Goal: Transaction & Acquisition: Purchase product/service

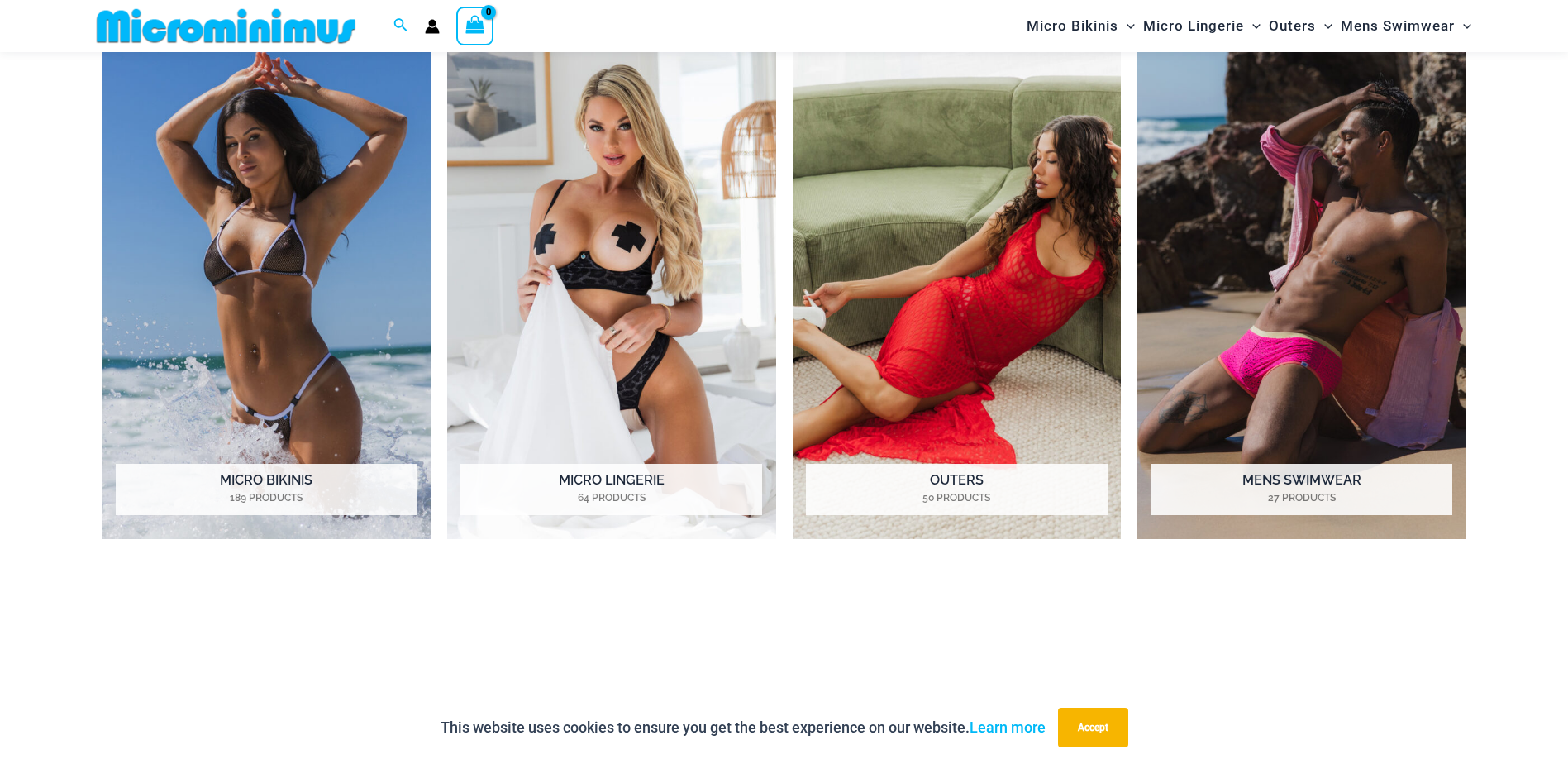
scroll to position [1556, 0]
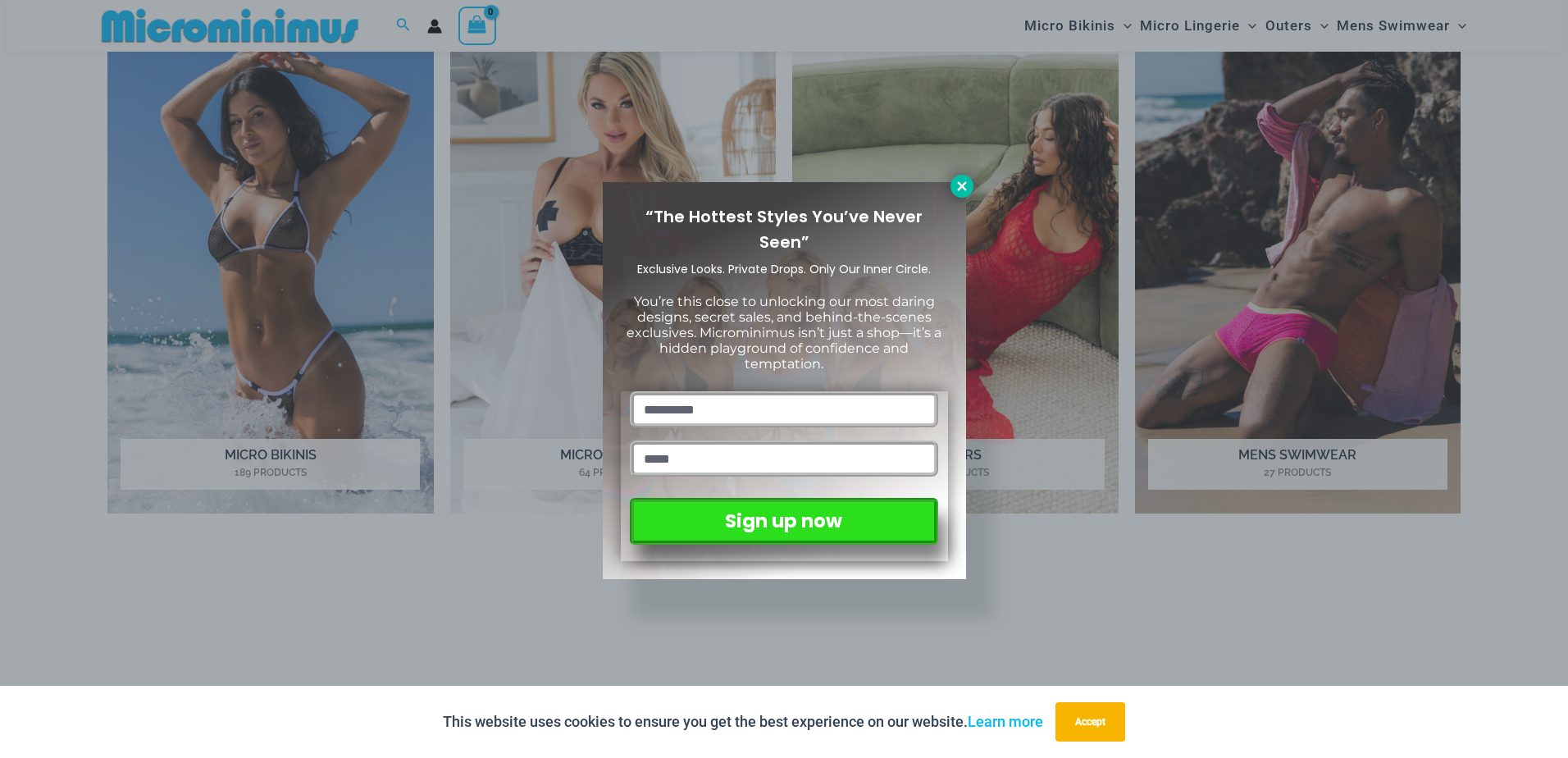
click at [954, 179] on icon at bounding box center [962, 186] width 15 height 15
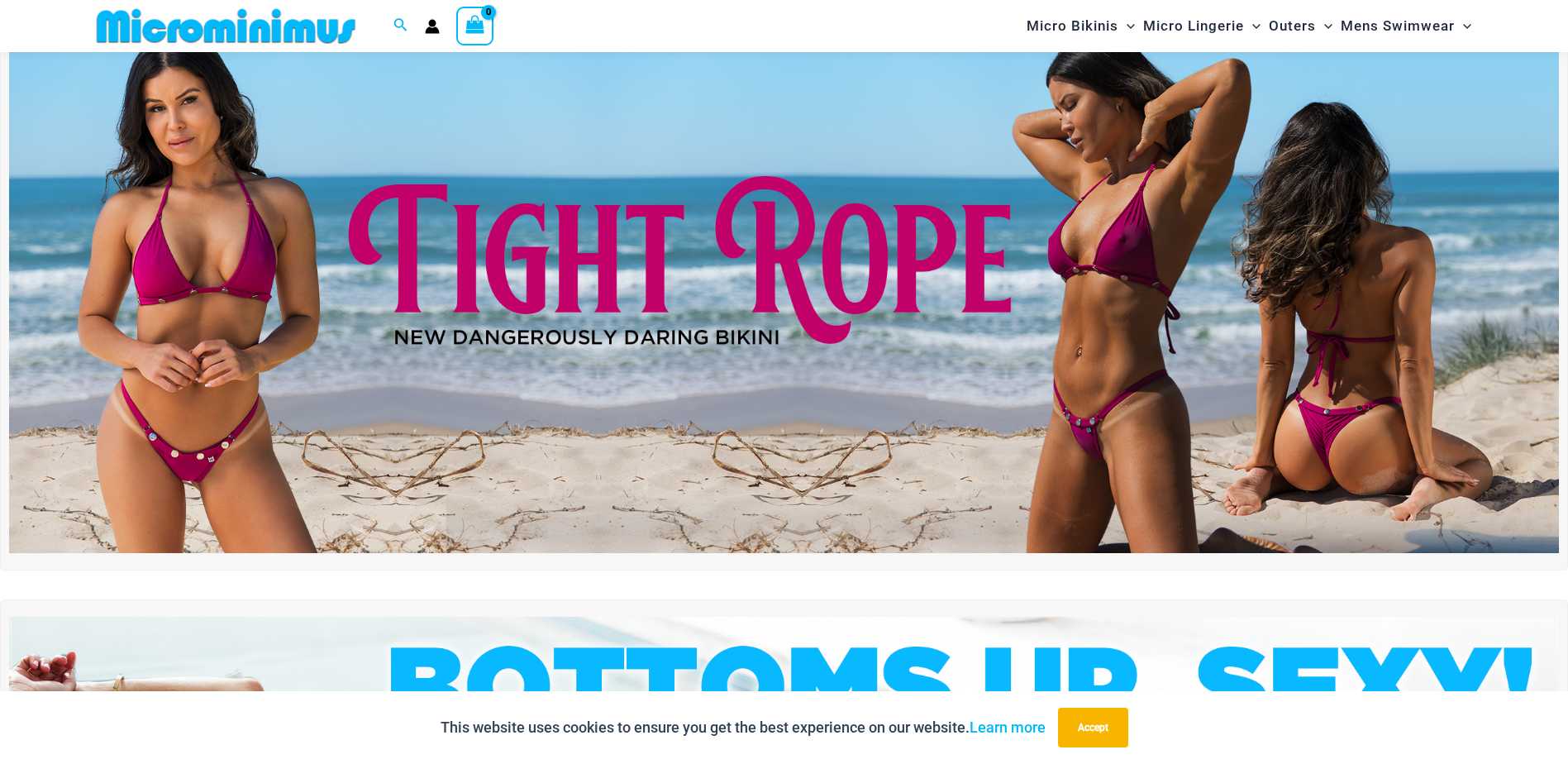
scroll to position [0, 0]
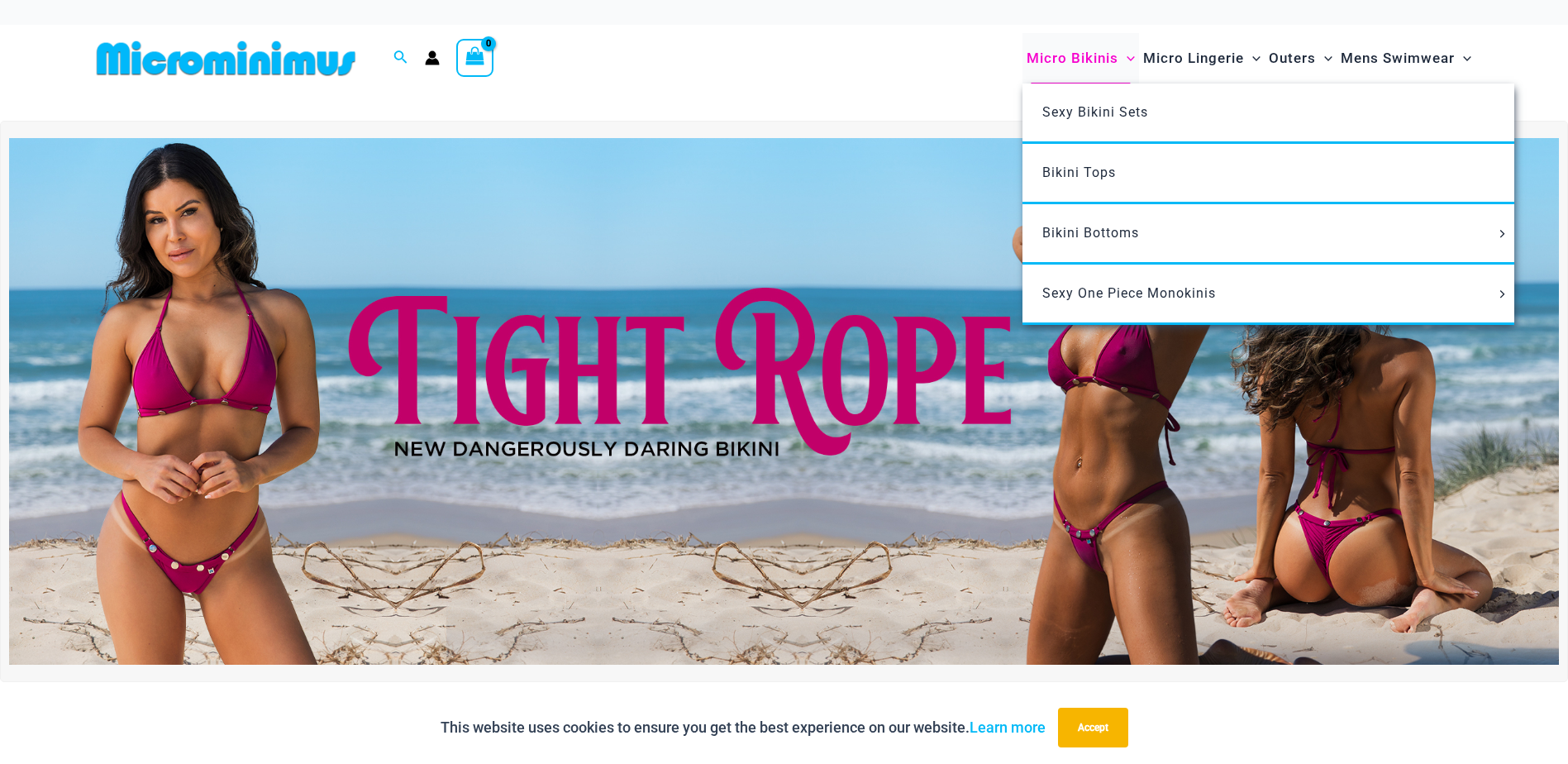
click at [1059, 59] on span "Micro Bikinis" at bounding box center [1073, 58] width 92 height 42
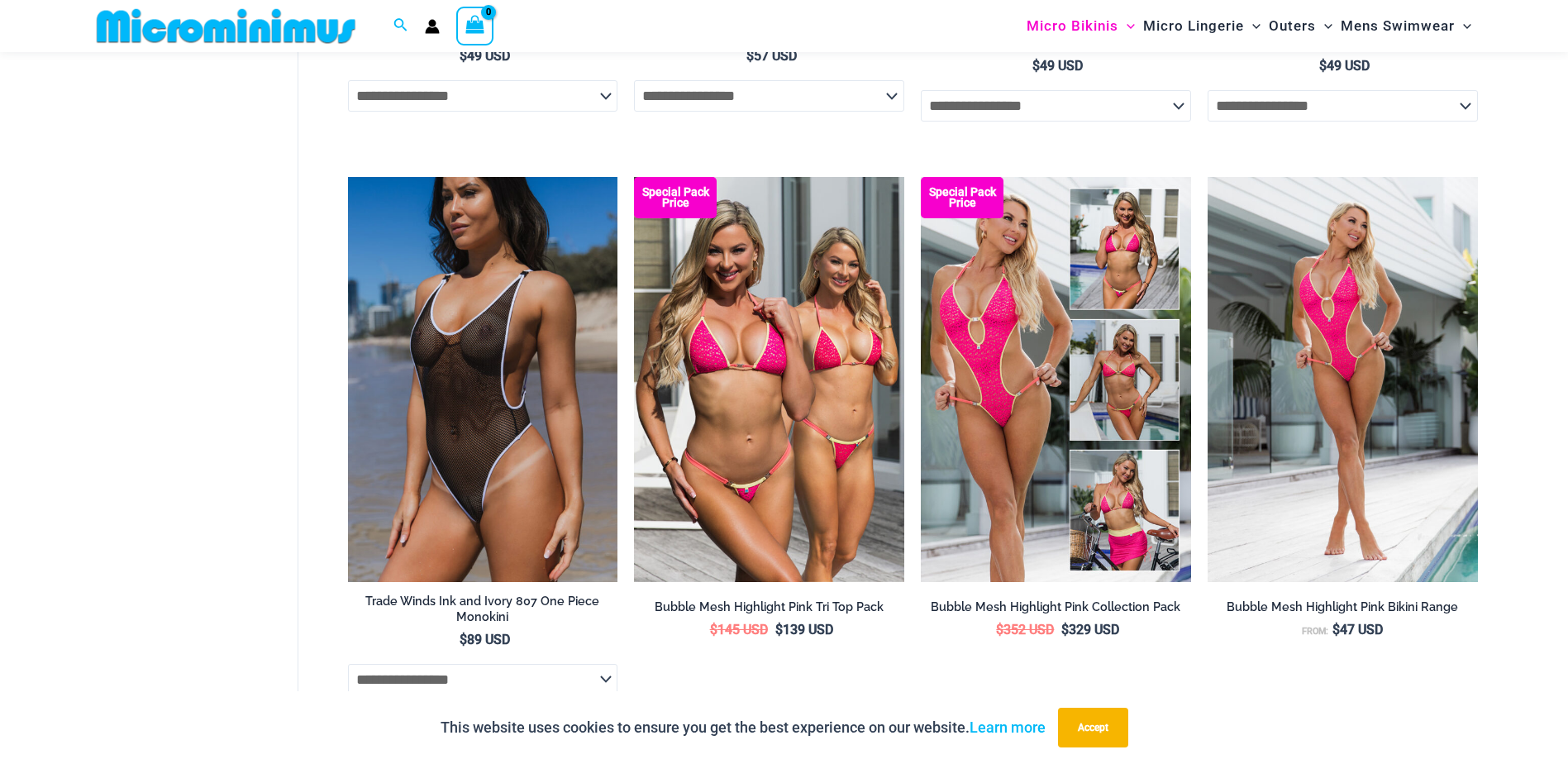
scroll to position [2147, 0]
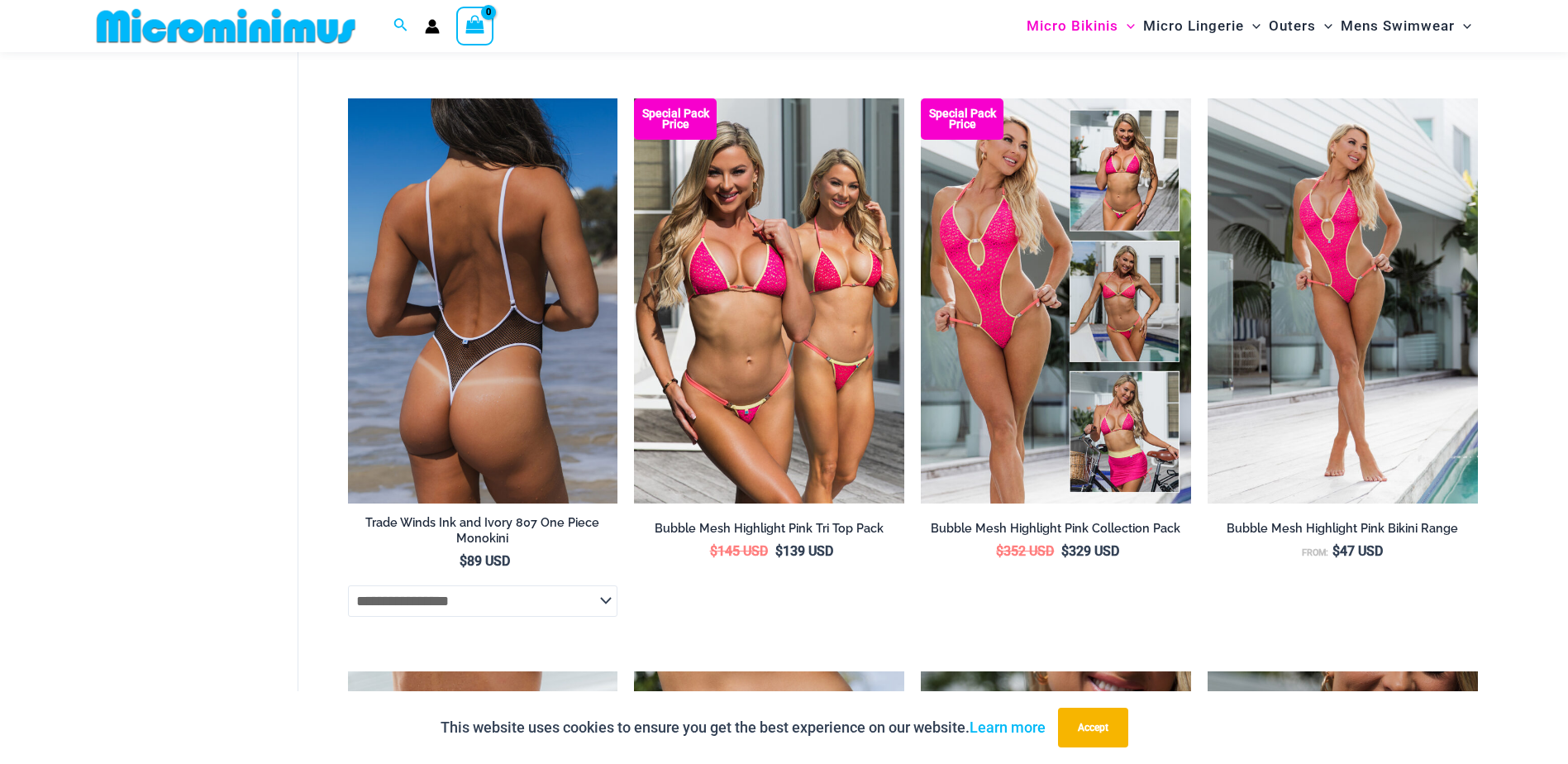
click at [510, 315] on img at bounding box center [483, 301] width 270 height 405
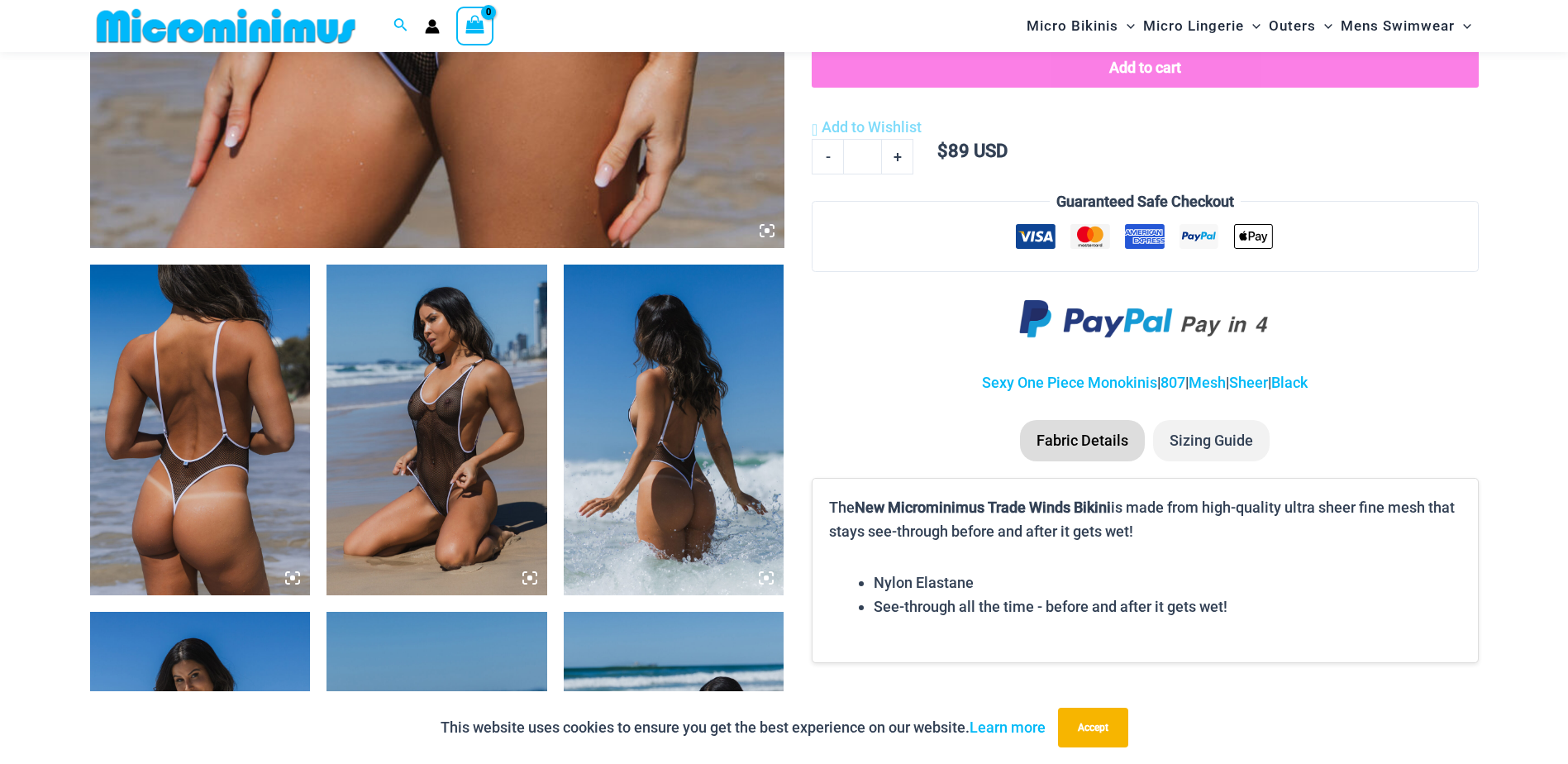
scroll to position [649, 0]
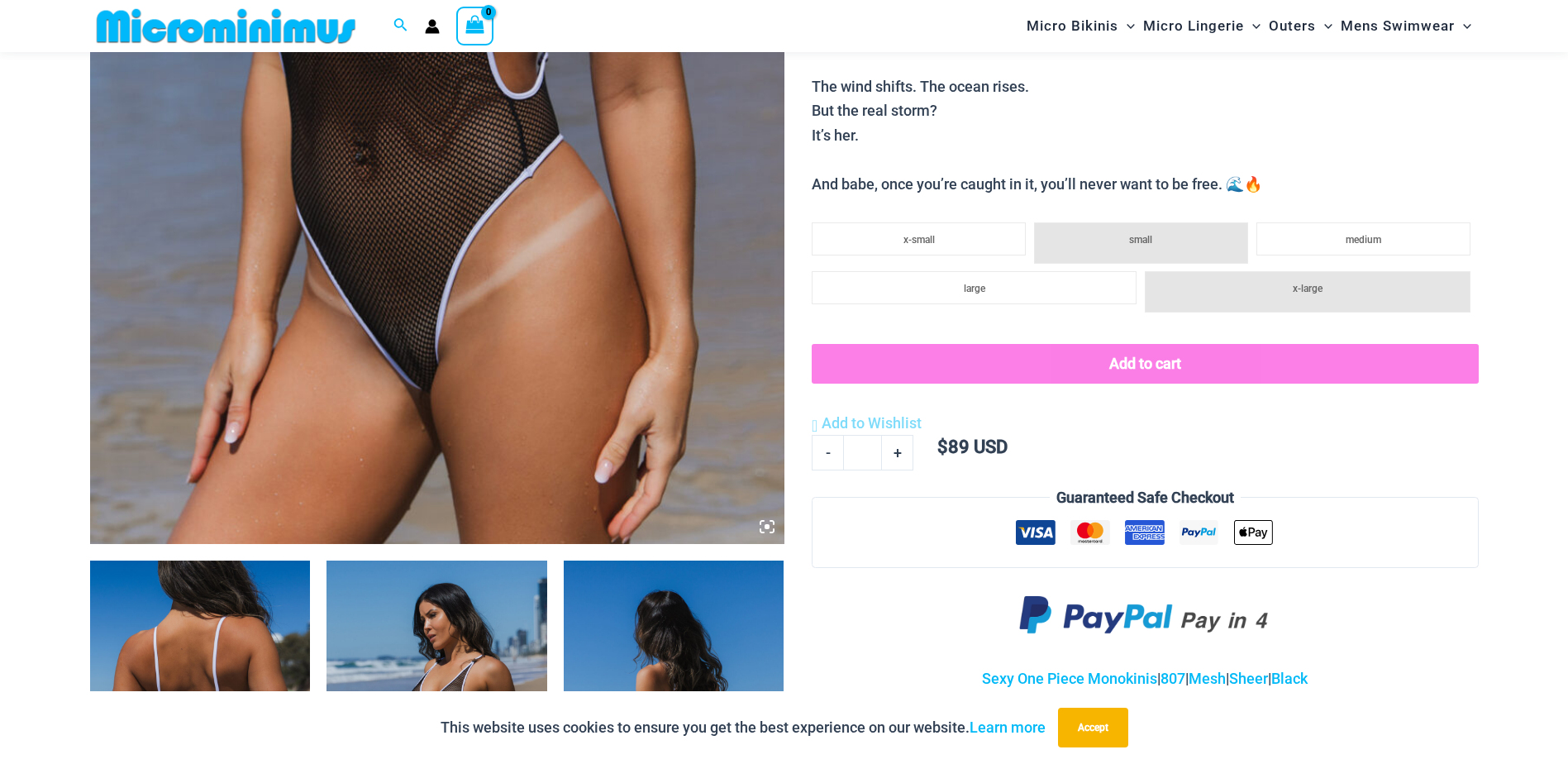
click at [574, 288] on img at bounding box center [437, 23] width 694 height 1042
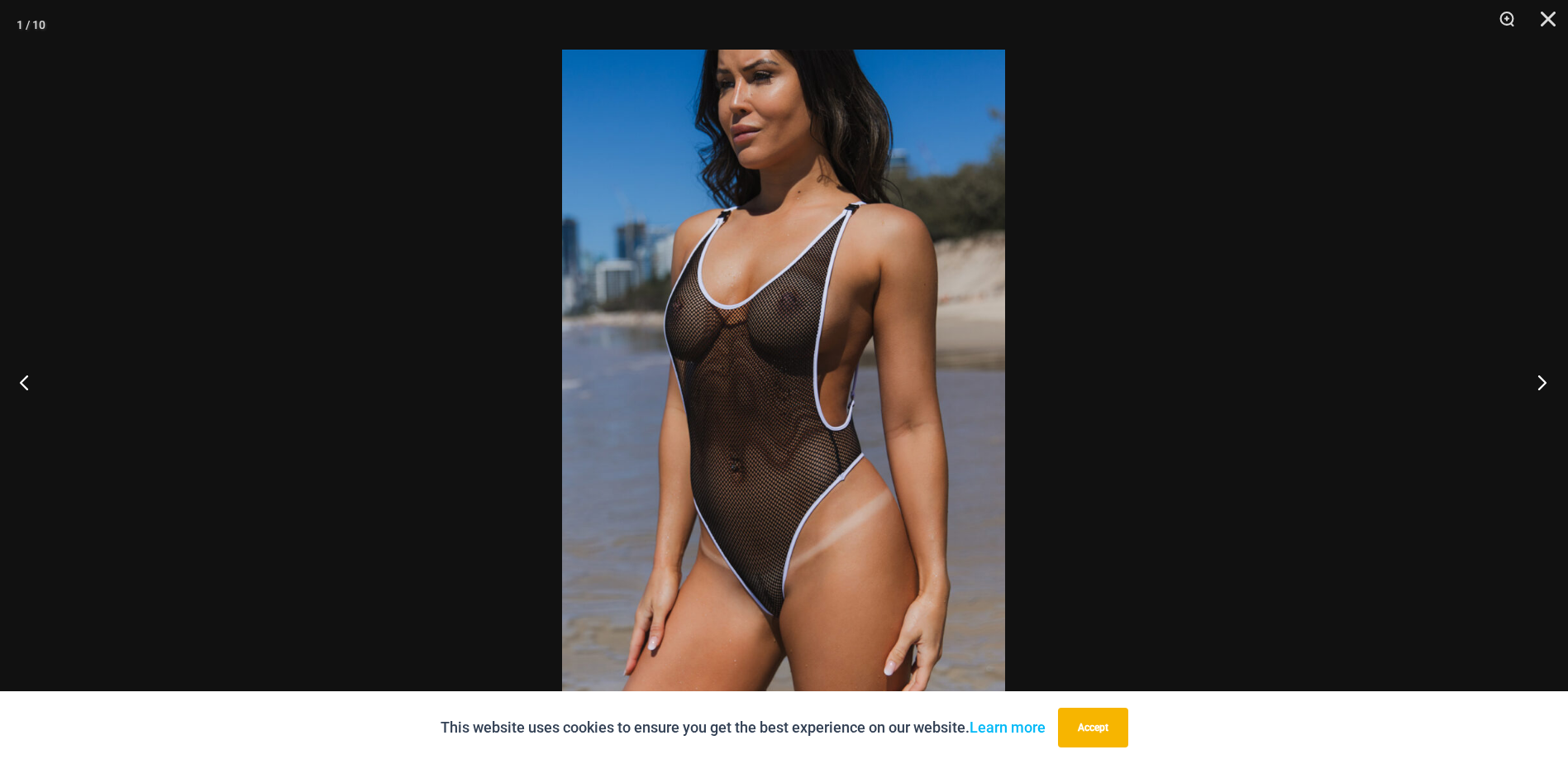
click at [1543, 381] on button "Next" at bounding box center [1537, 382] width 62 height 83
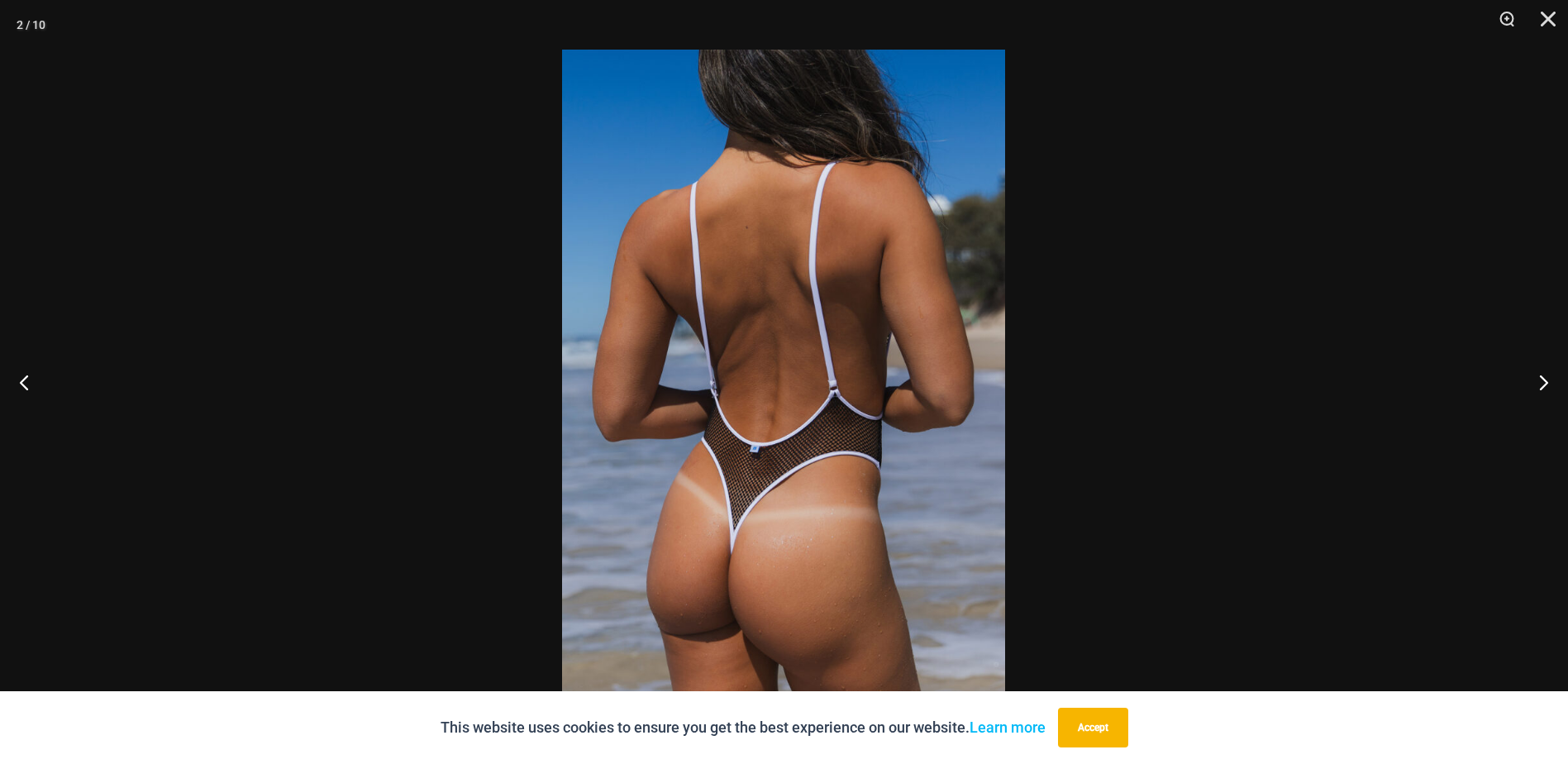
click at [1090, 745] on button "Accept" at bounding box center [1093, 727] width 70 height 39
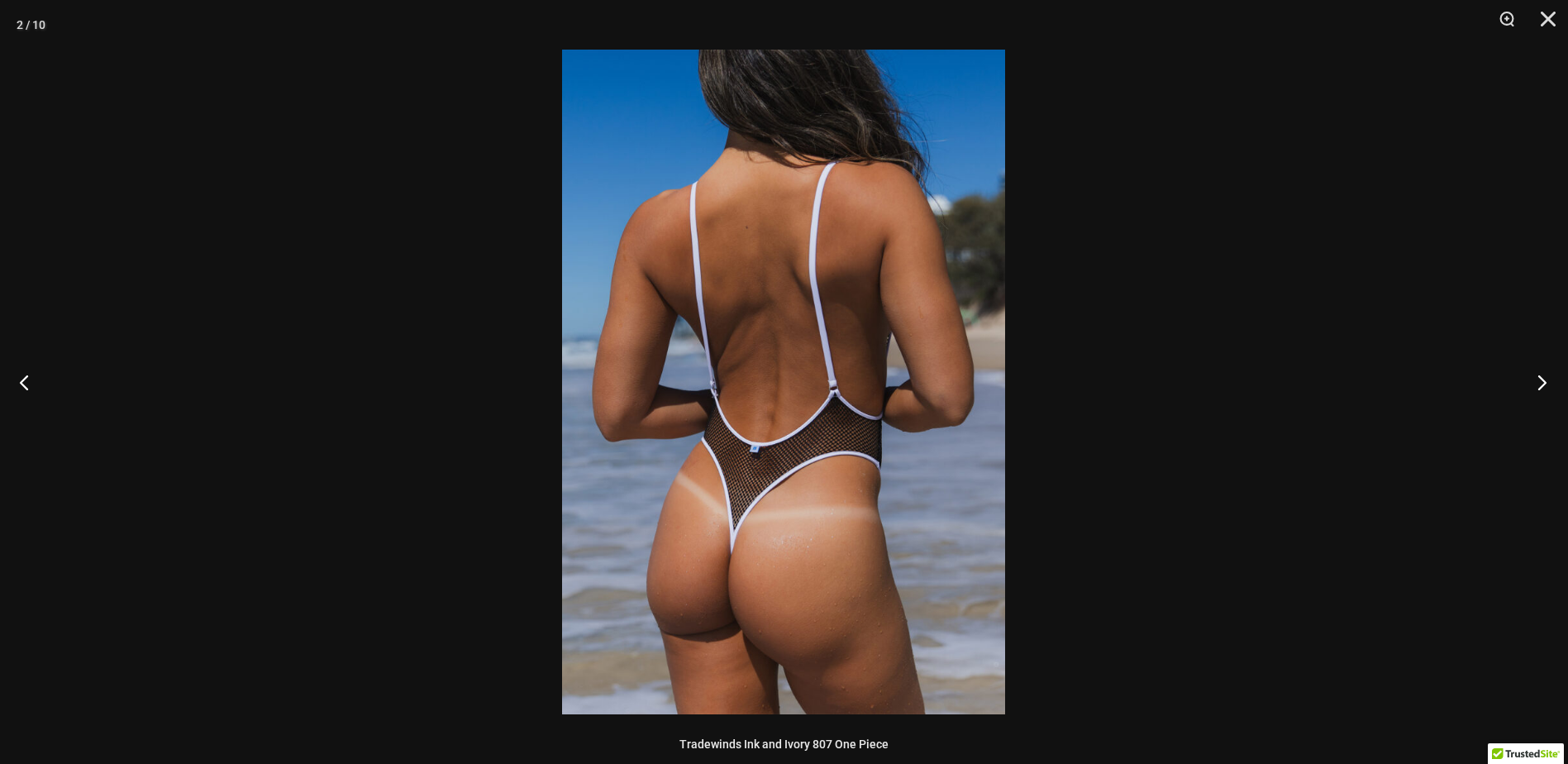
click at [1544, 378] on button "Next" at bounding box center [1537, 382] width 62 height 83
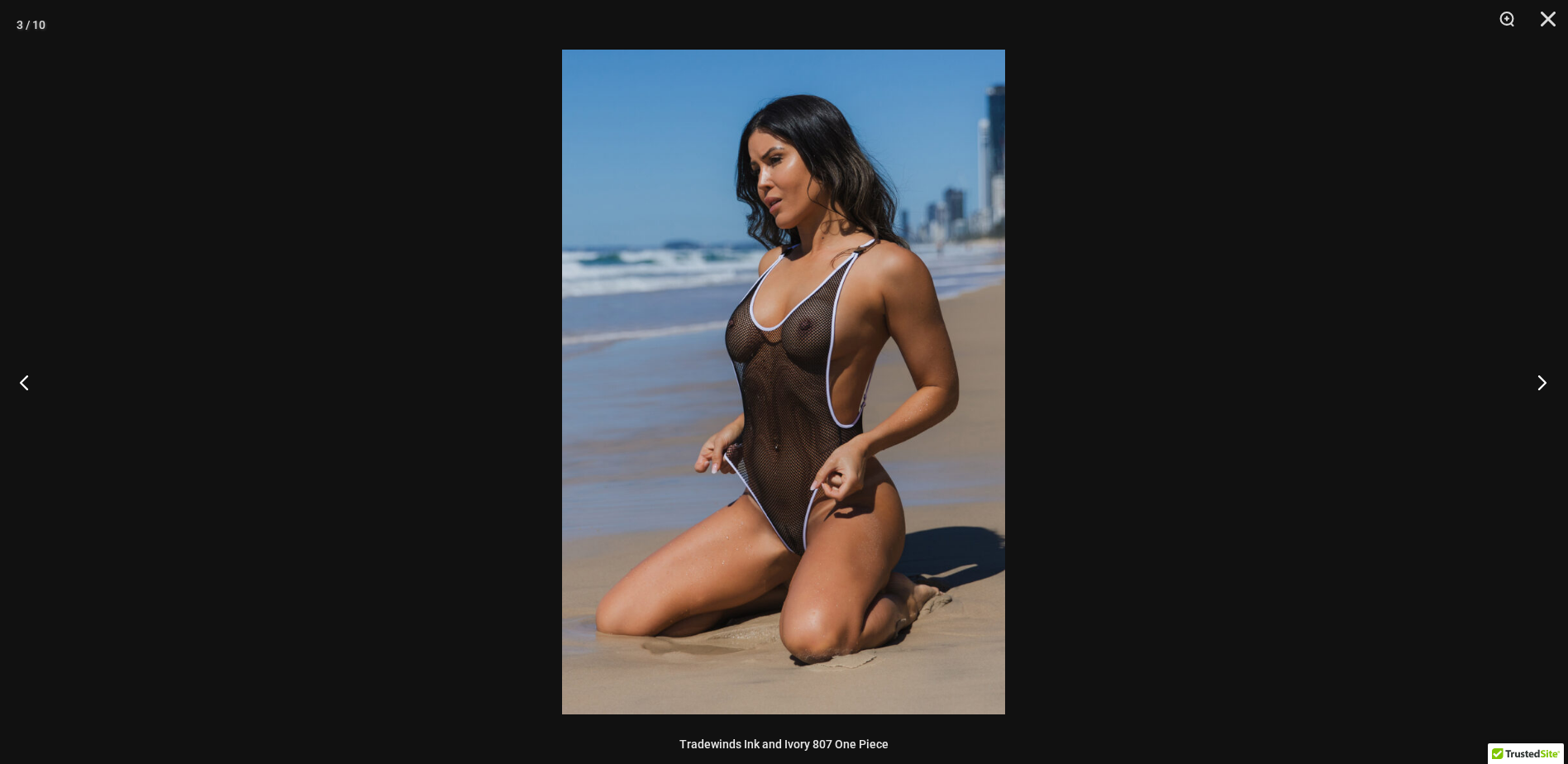
click at [1544, 378] on button "Next" at bounding box center [1537, 382] width 62 height 83
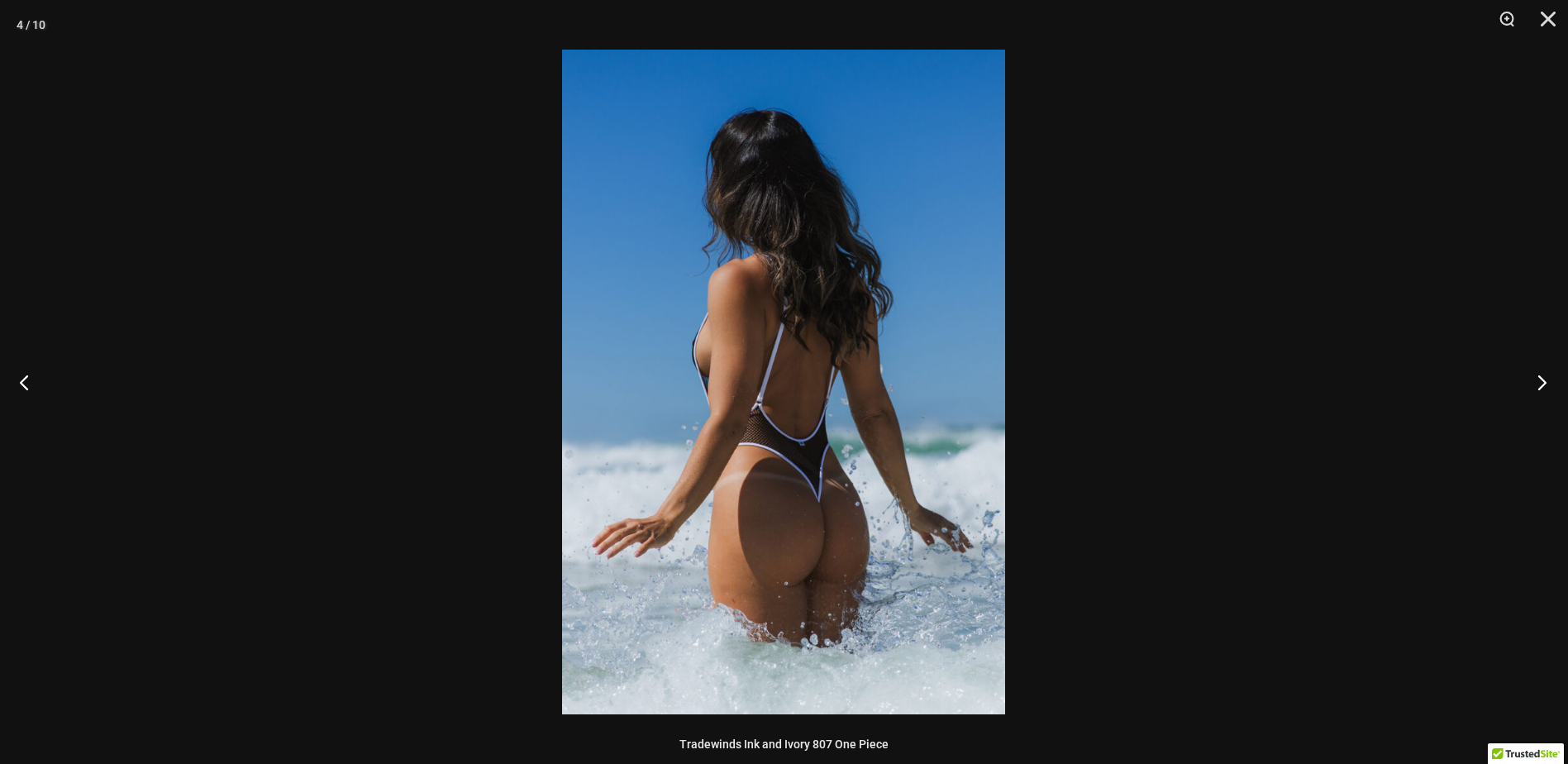
click at [1544, 378] on button "Next" at bounding box center [1537, 382] width 62 height 83
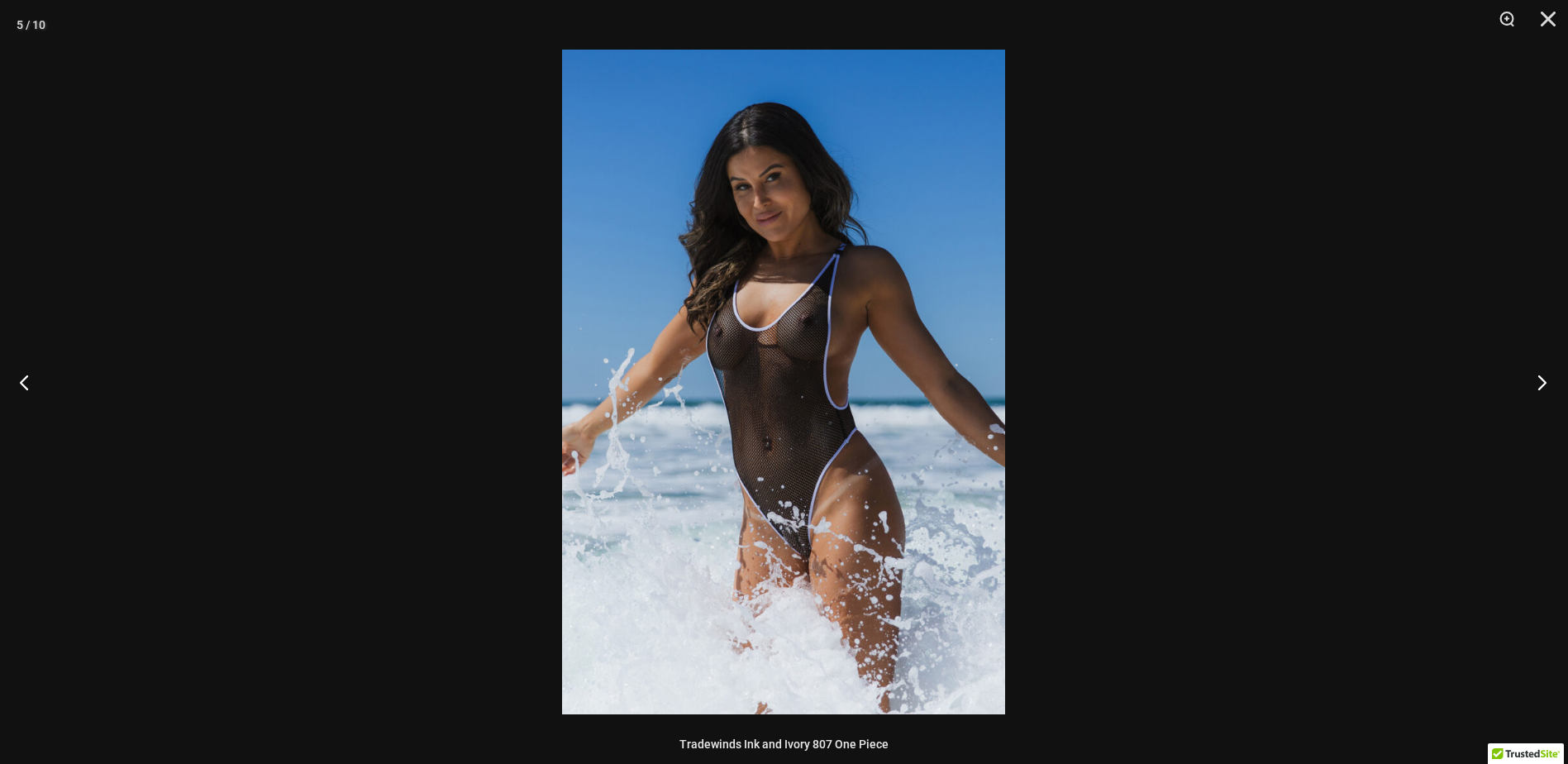
click at [1544, 378] on button "Next" at bounding box center [1537, 382] width 62 height 83
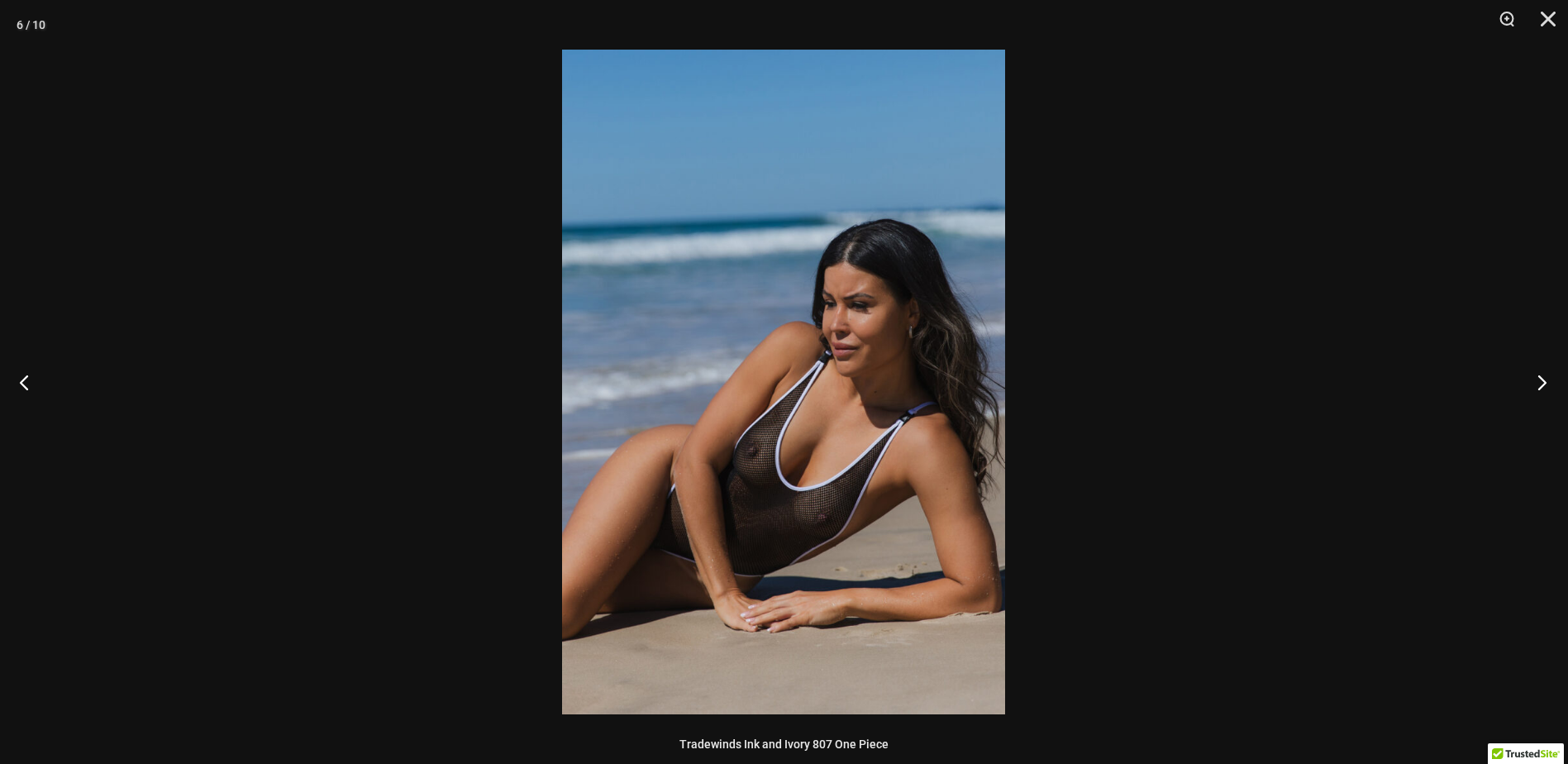
click at [1544, 378] on button "Next" at bounding box center [1537, 382] width 62 height 83
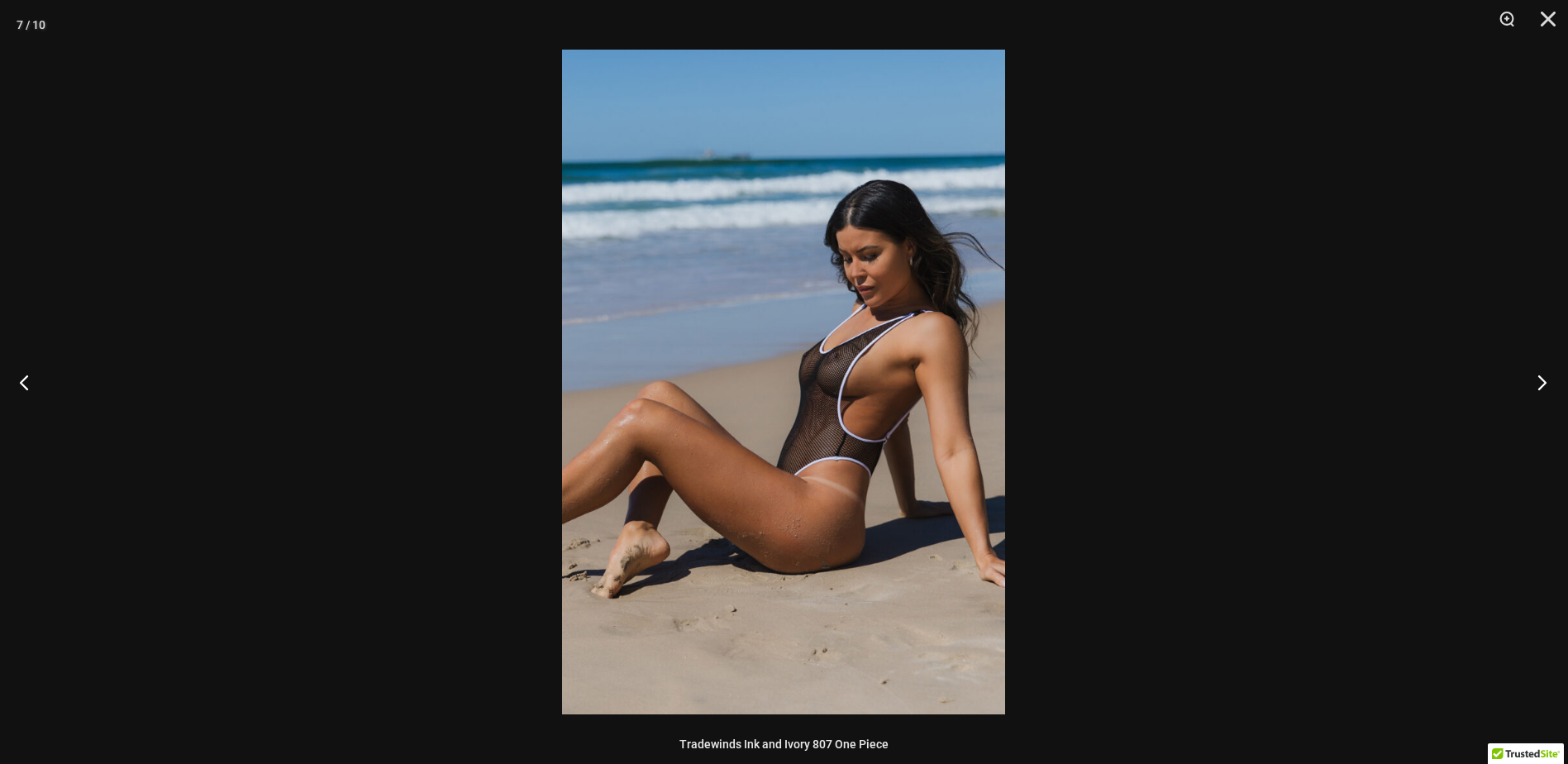
click at [1544, 378] on button "Next" at bounding box center [1537, 382] width 62 height 83
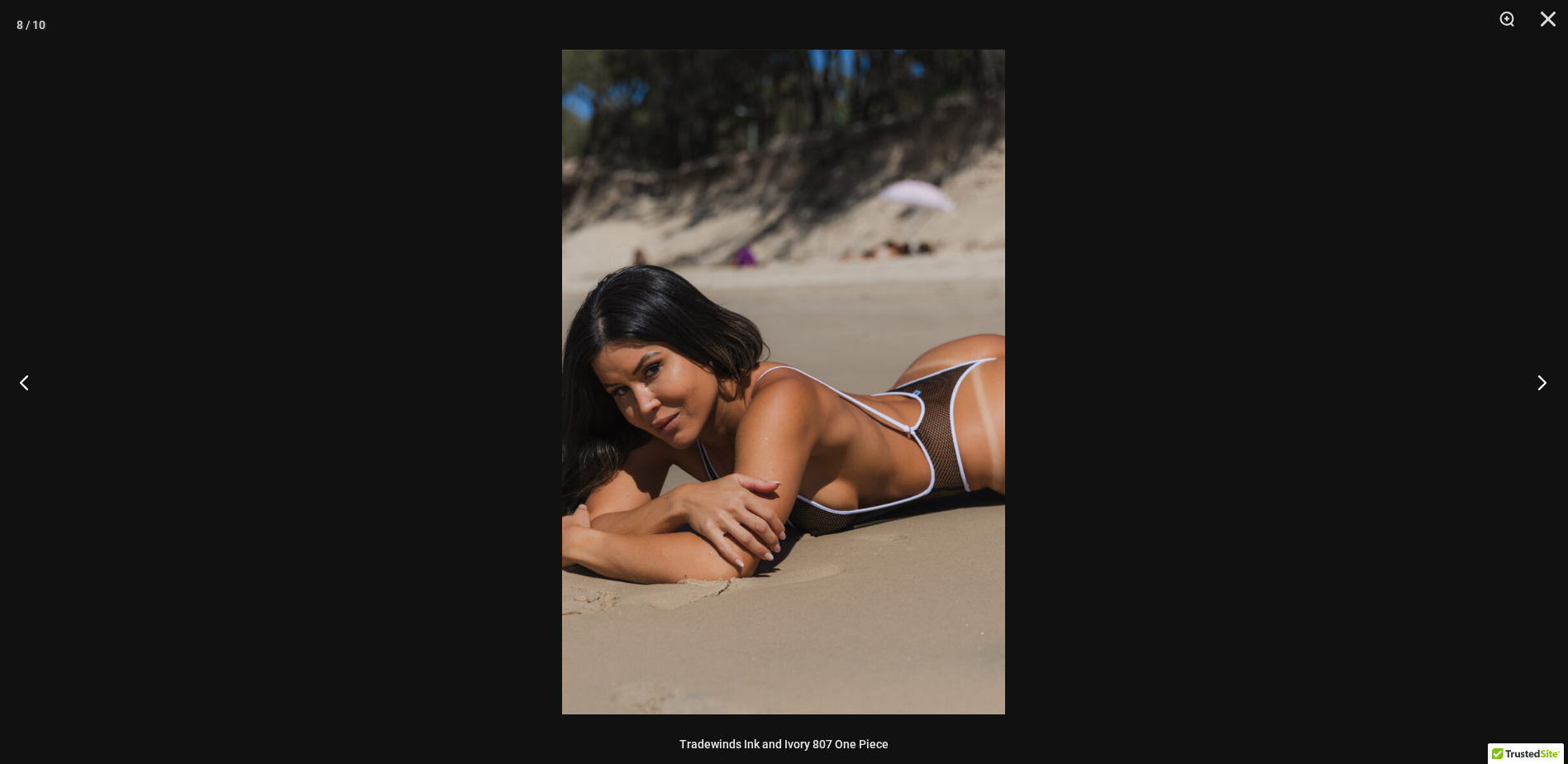
click at [1544, 378] on button "Next" at bounding box center [1537, 382] width 62 height 83
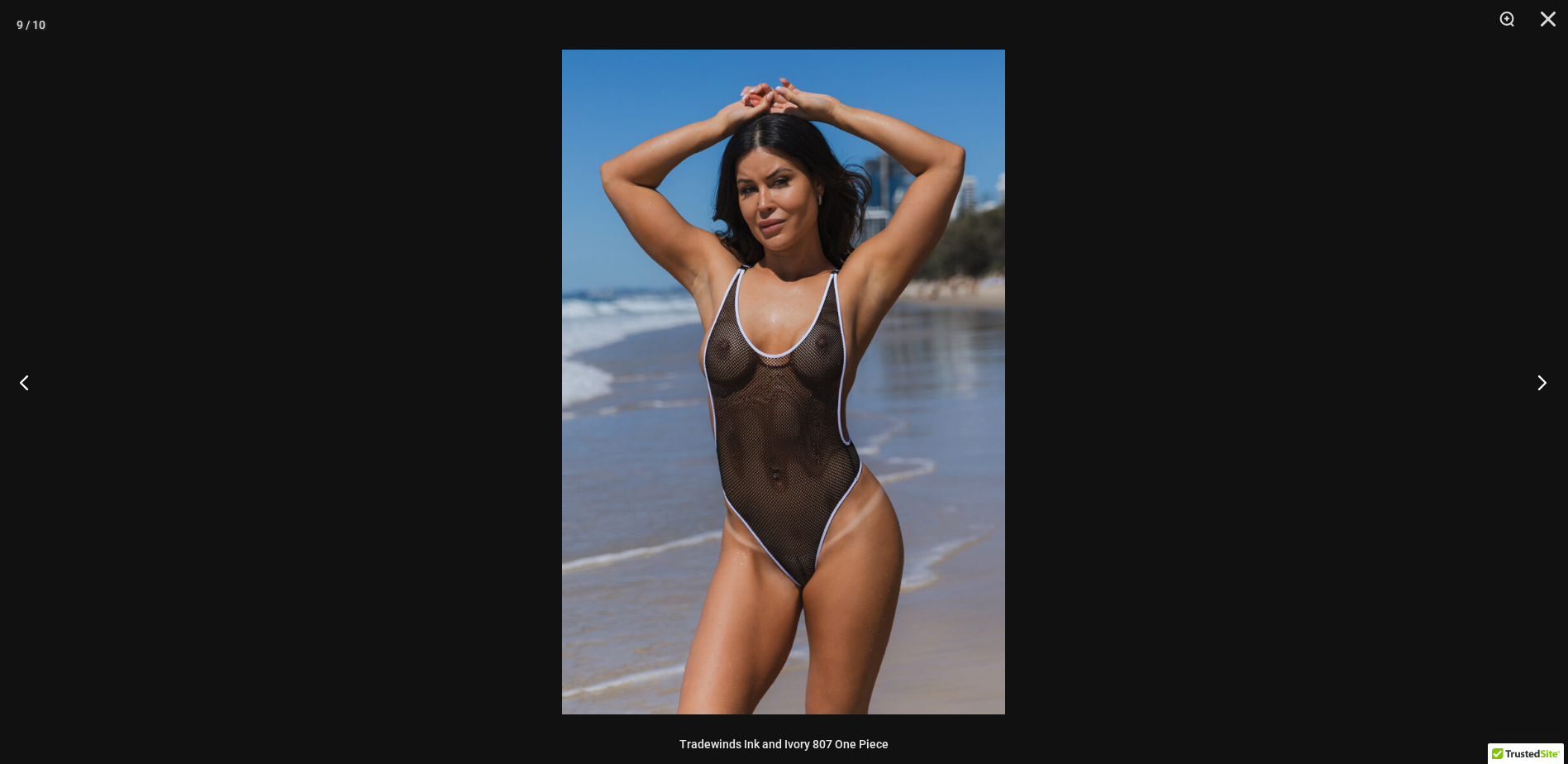
click at [1544, 378] on button "Next" at bounding box center [1537, 382] width 62 height 83
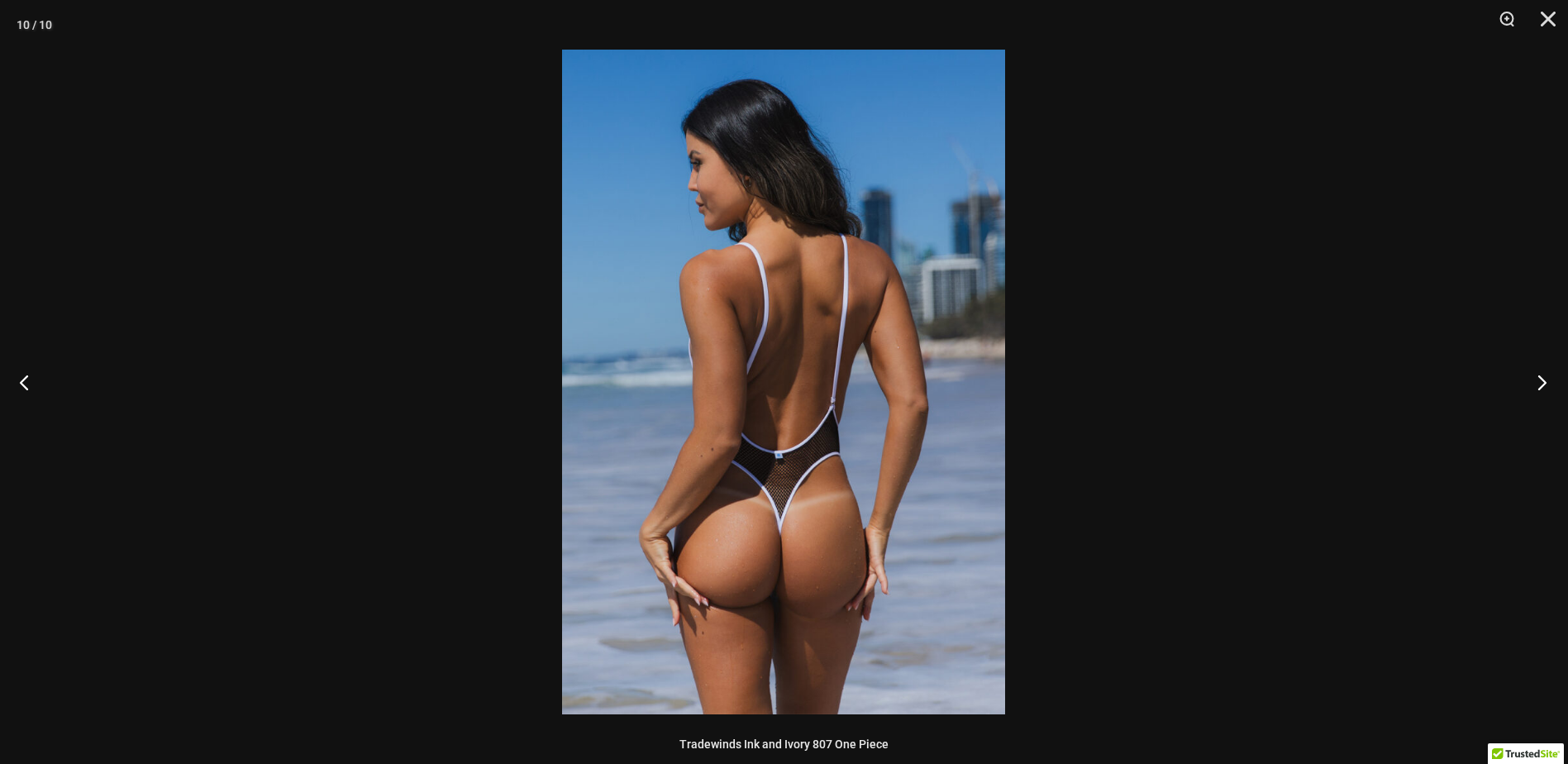
click at [1544, 378] on button "Next" at bounding box center [1537, 382] width 62 height 83
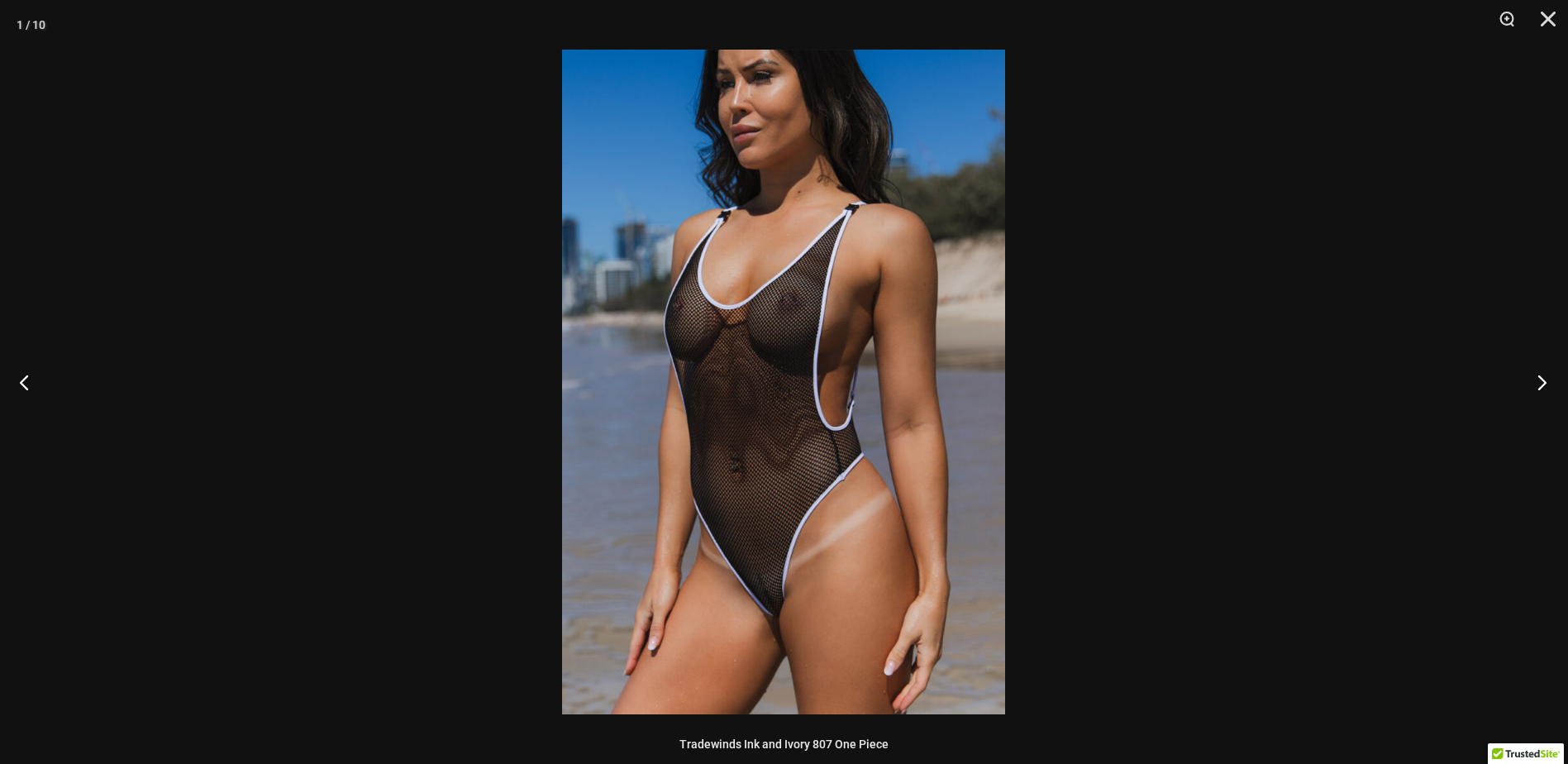
click at [1544, 378] on button "Next" at bounding box center [1537, 382] width 62 height 83
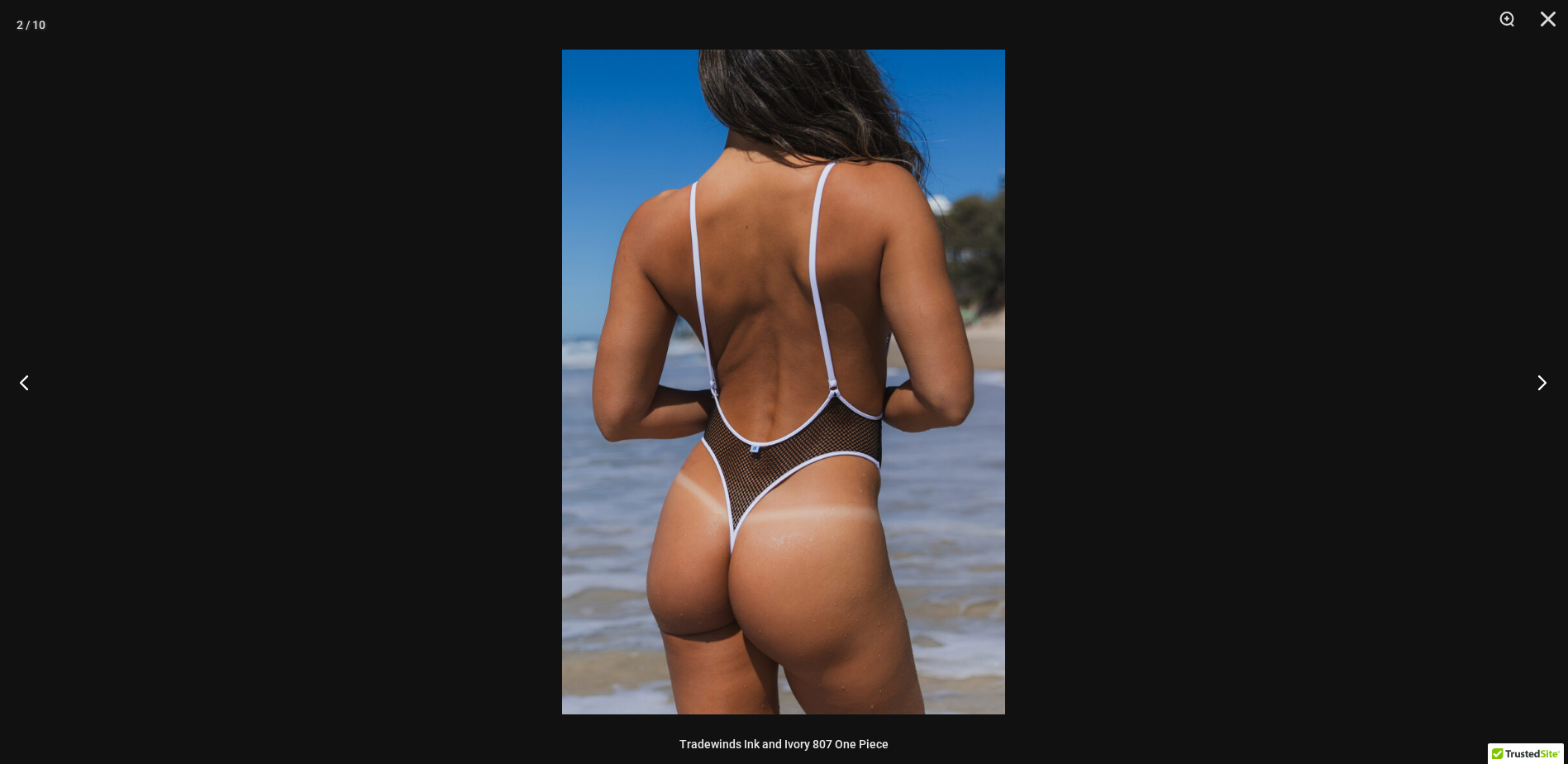
click at [1544, 378] on button "Next" at bounding box center [1537, 382] width 62 height 83
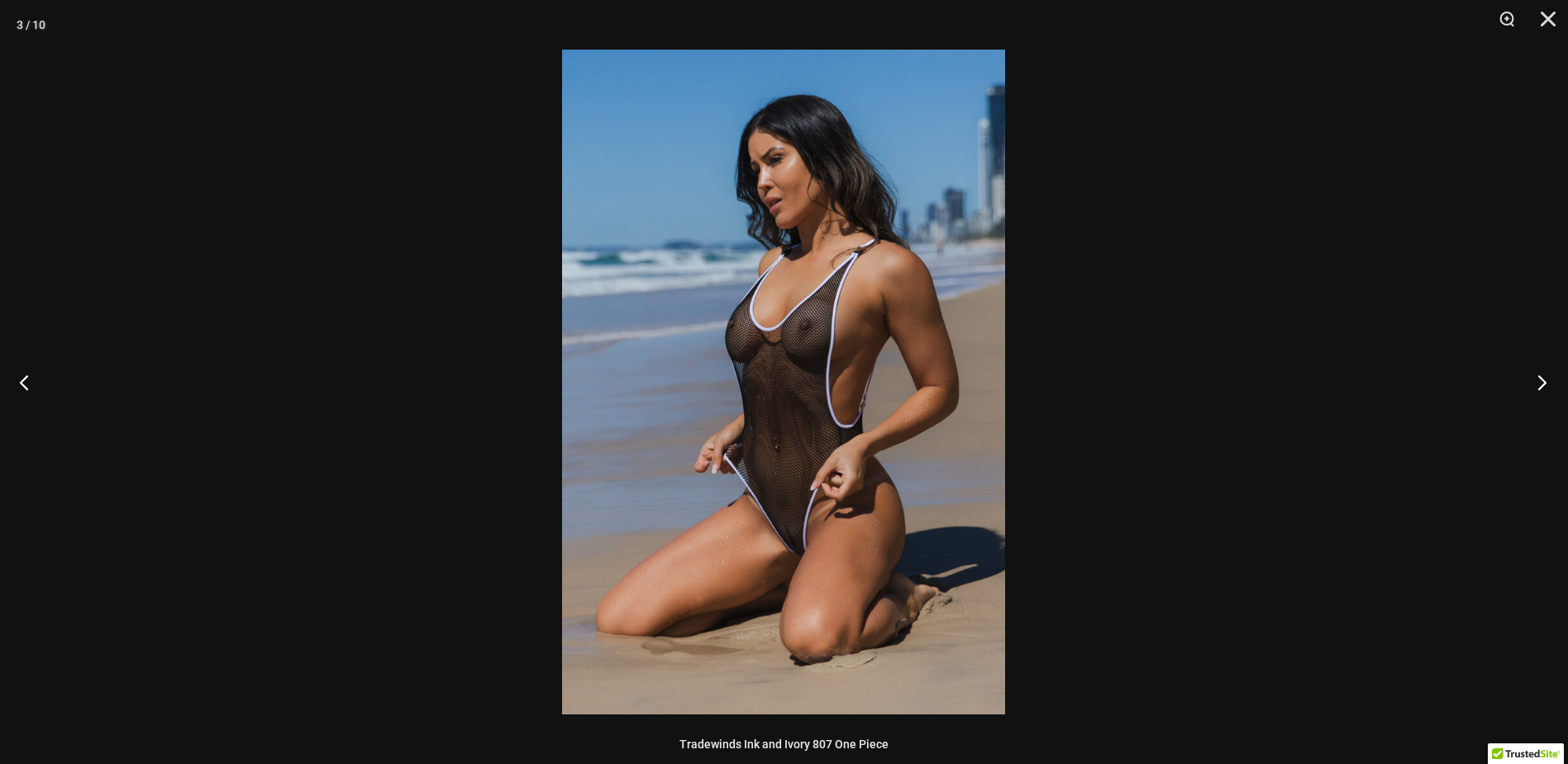
click at [1544, 378] on button "Next" at bounding box center [1537, 382] width 62 height 83
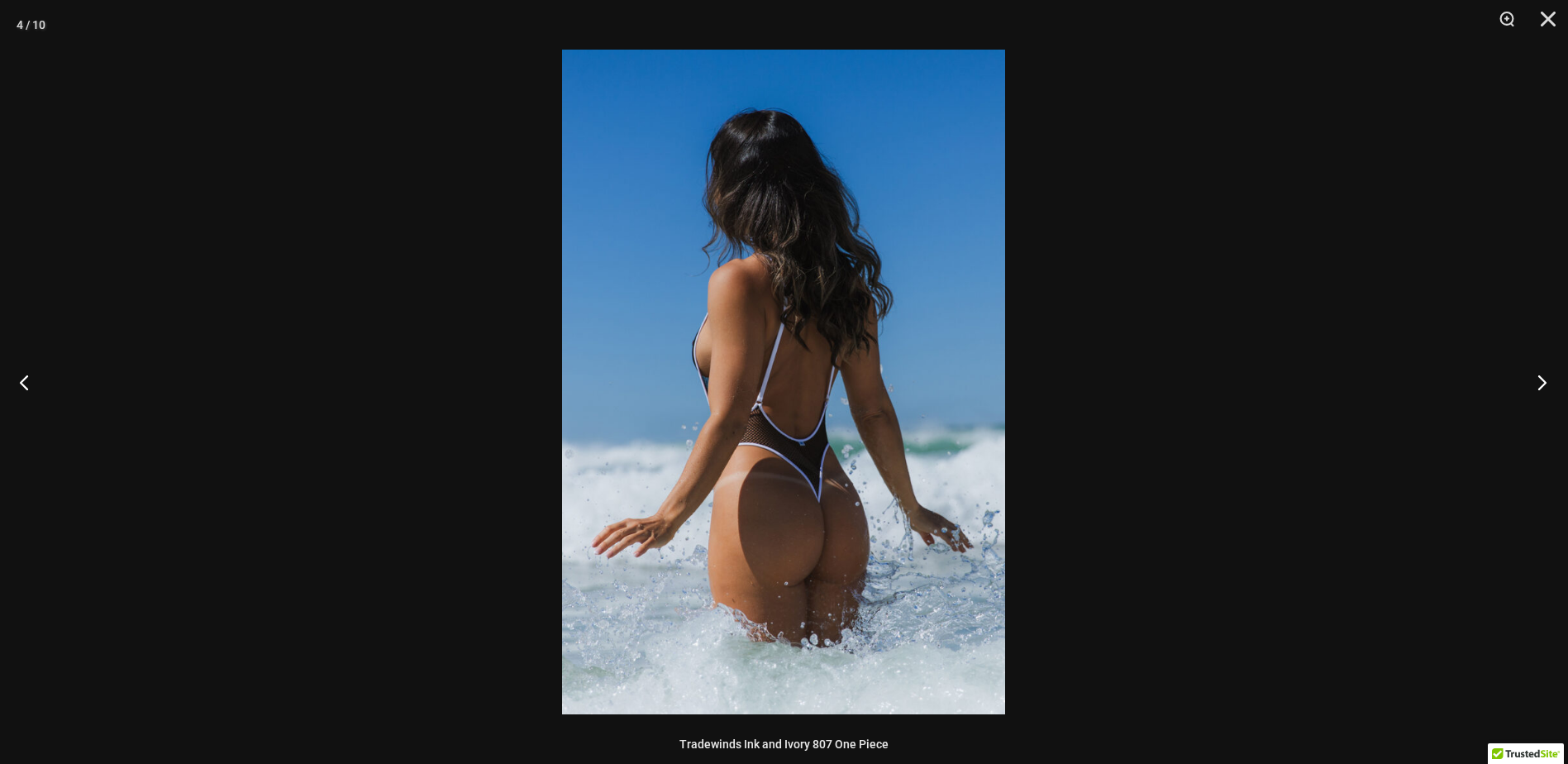
click at [1544, 378] on button "Next" at bounding box center [1537, 382] width 62 height 83
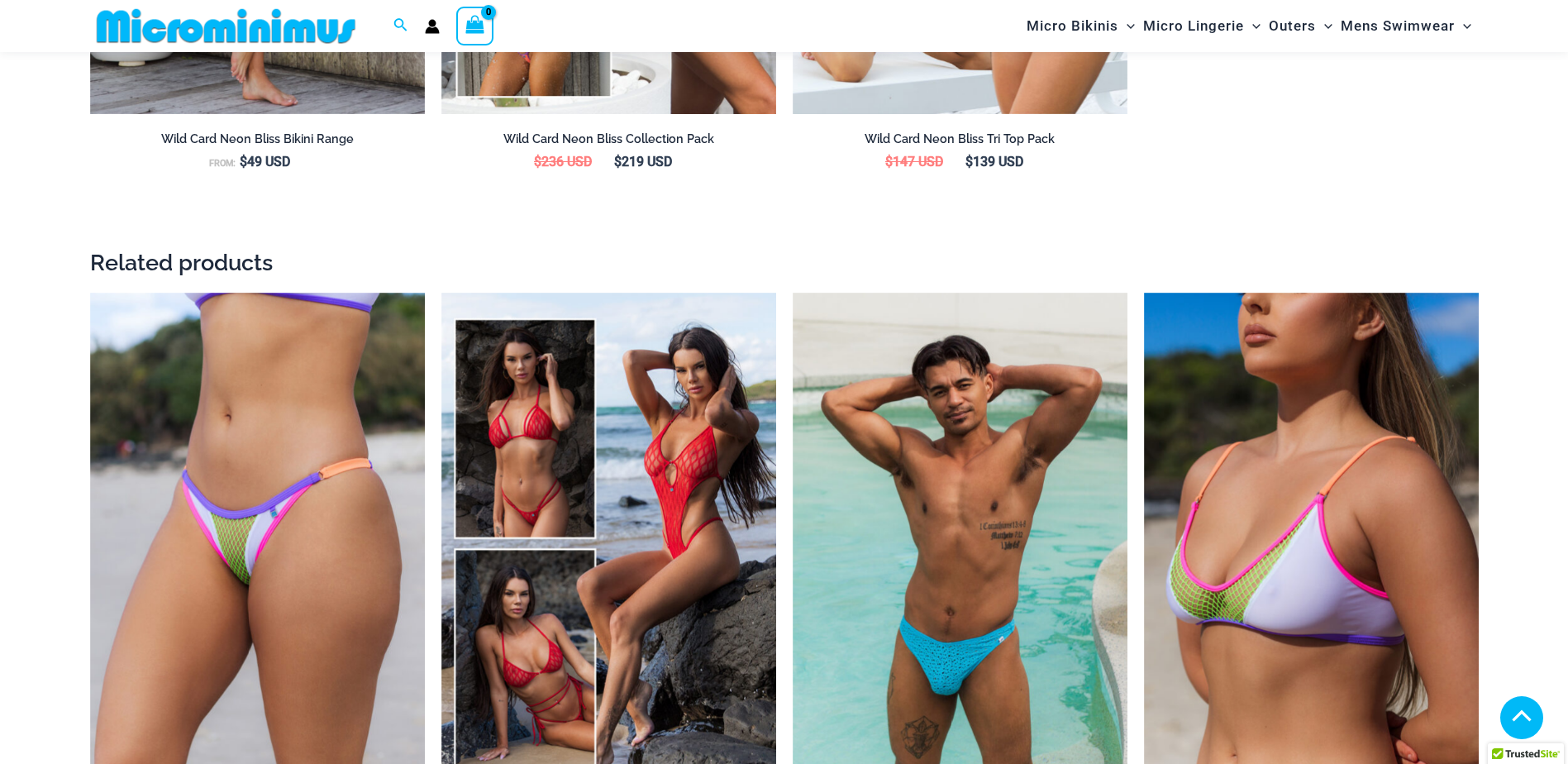
scroll to position [2645, 0]
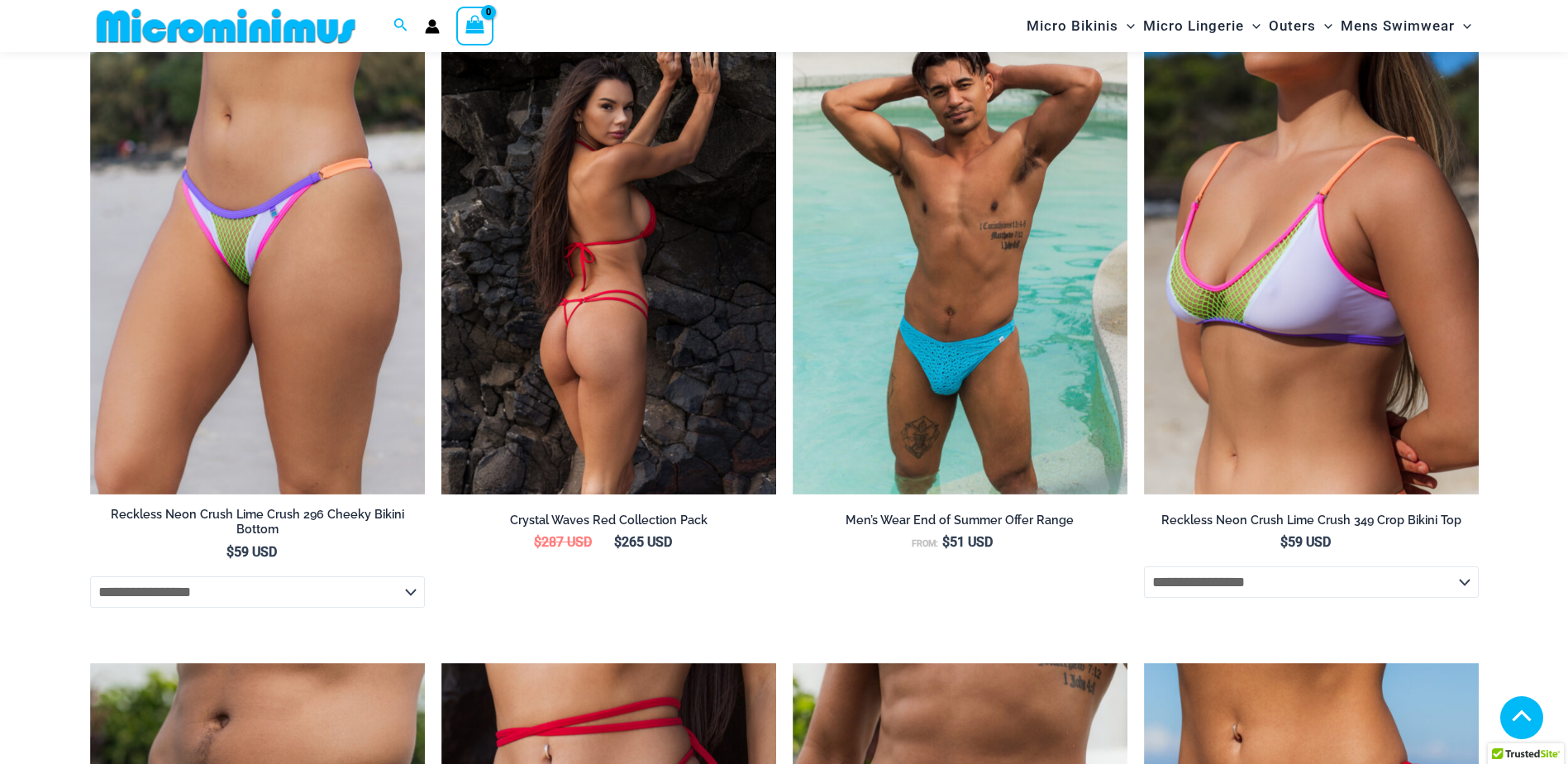
click at [572, 344] on img at bounding box center [608, 244] width 335 height 503
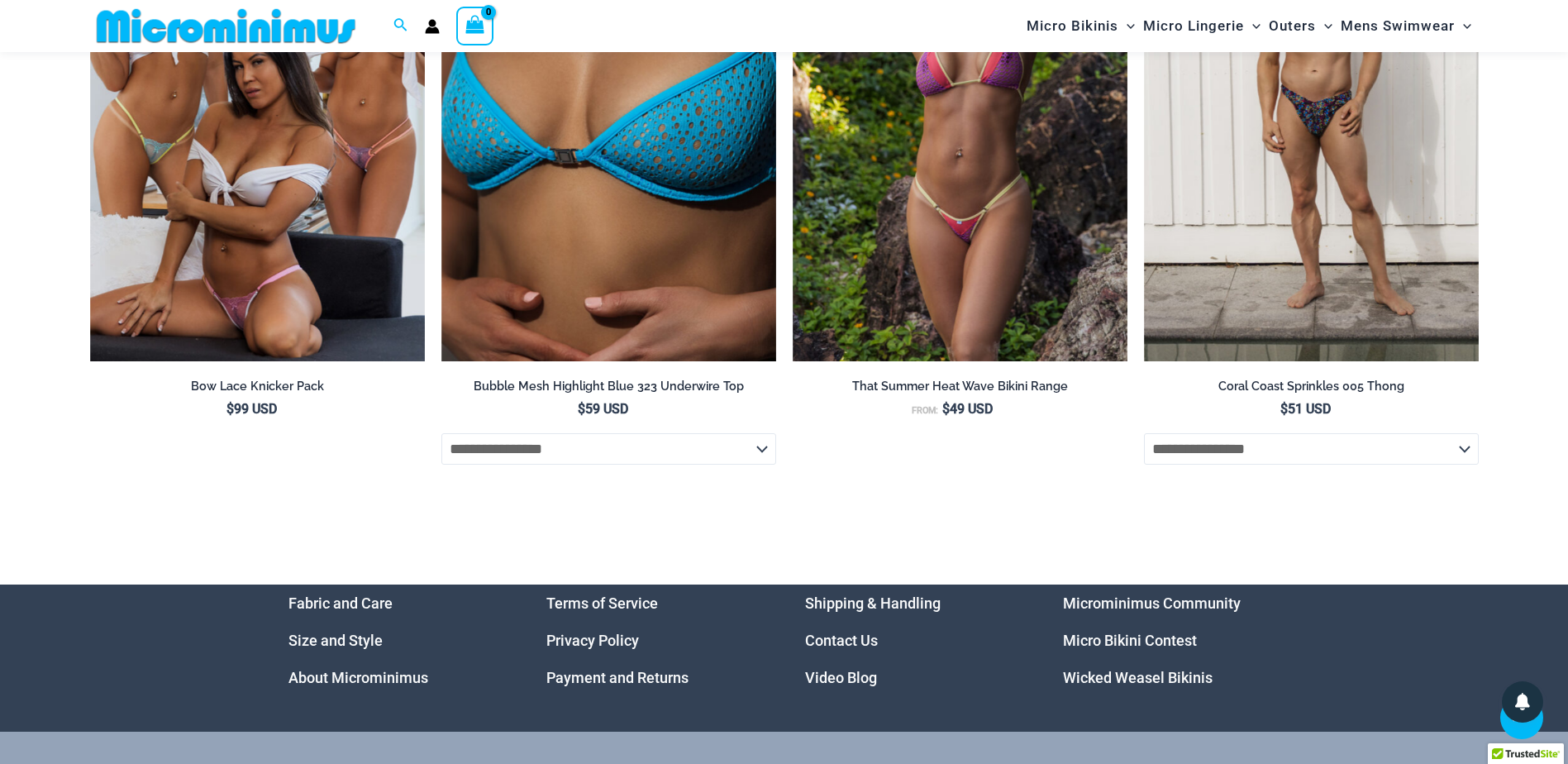
scroll to position [5456, 0]
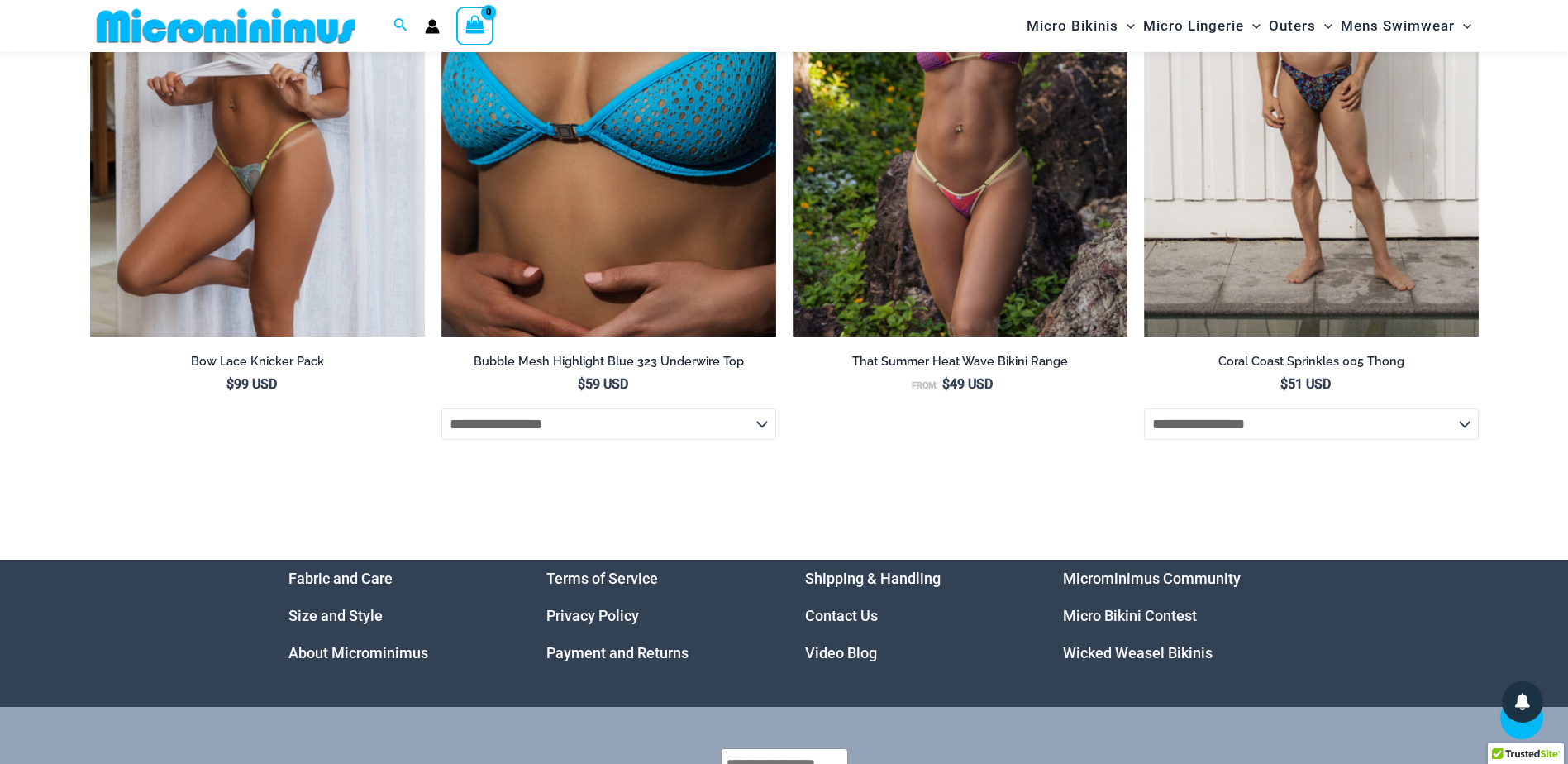
click at [211, 197] on img at bounding box center [257, 85] width 335 height 503
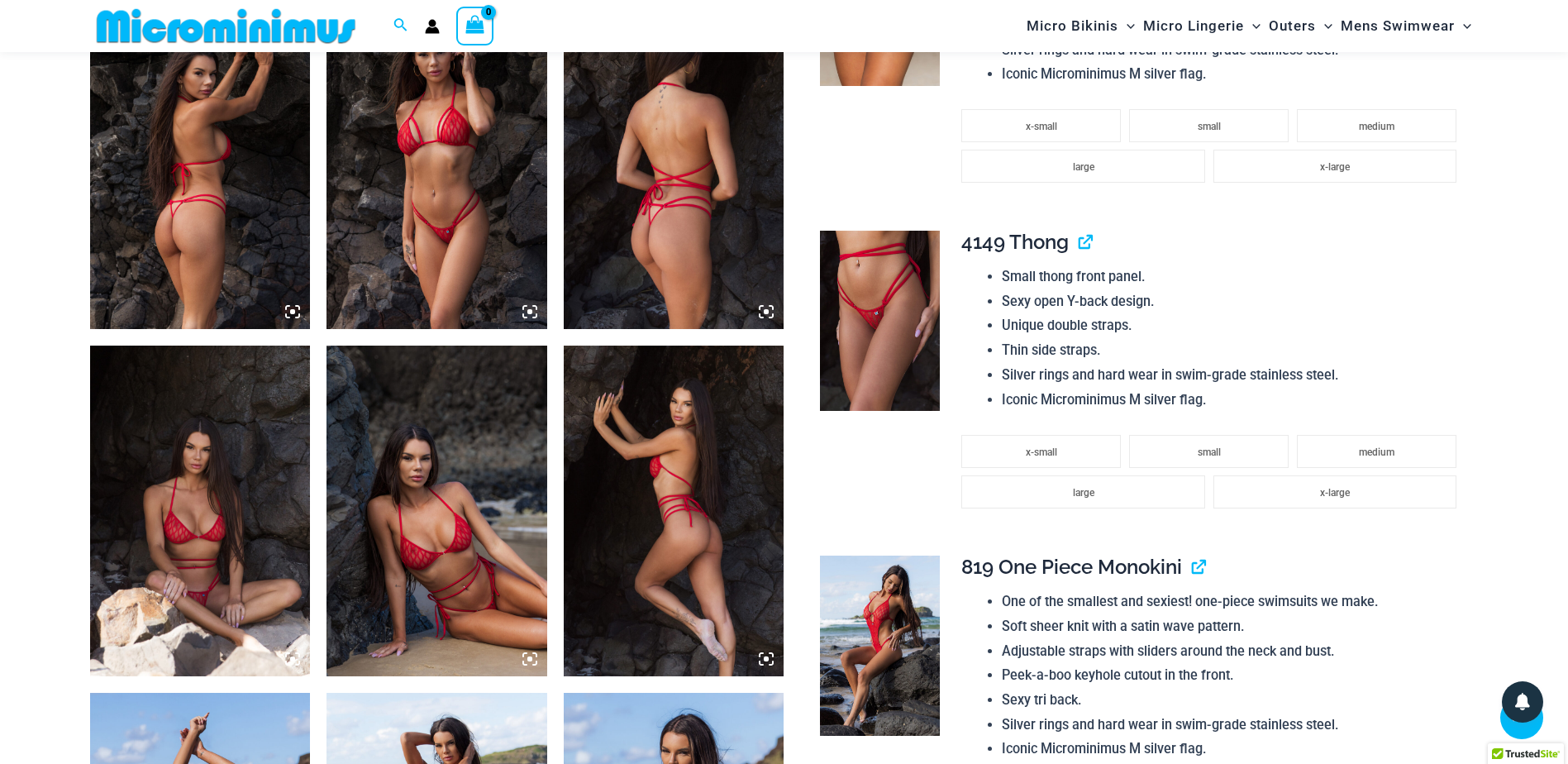
scroll to position [1225, 0]
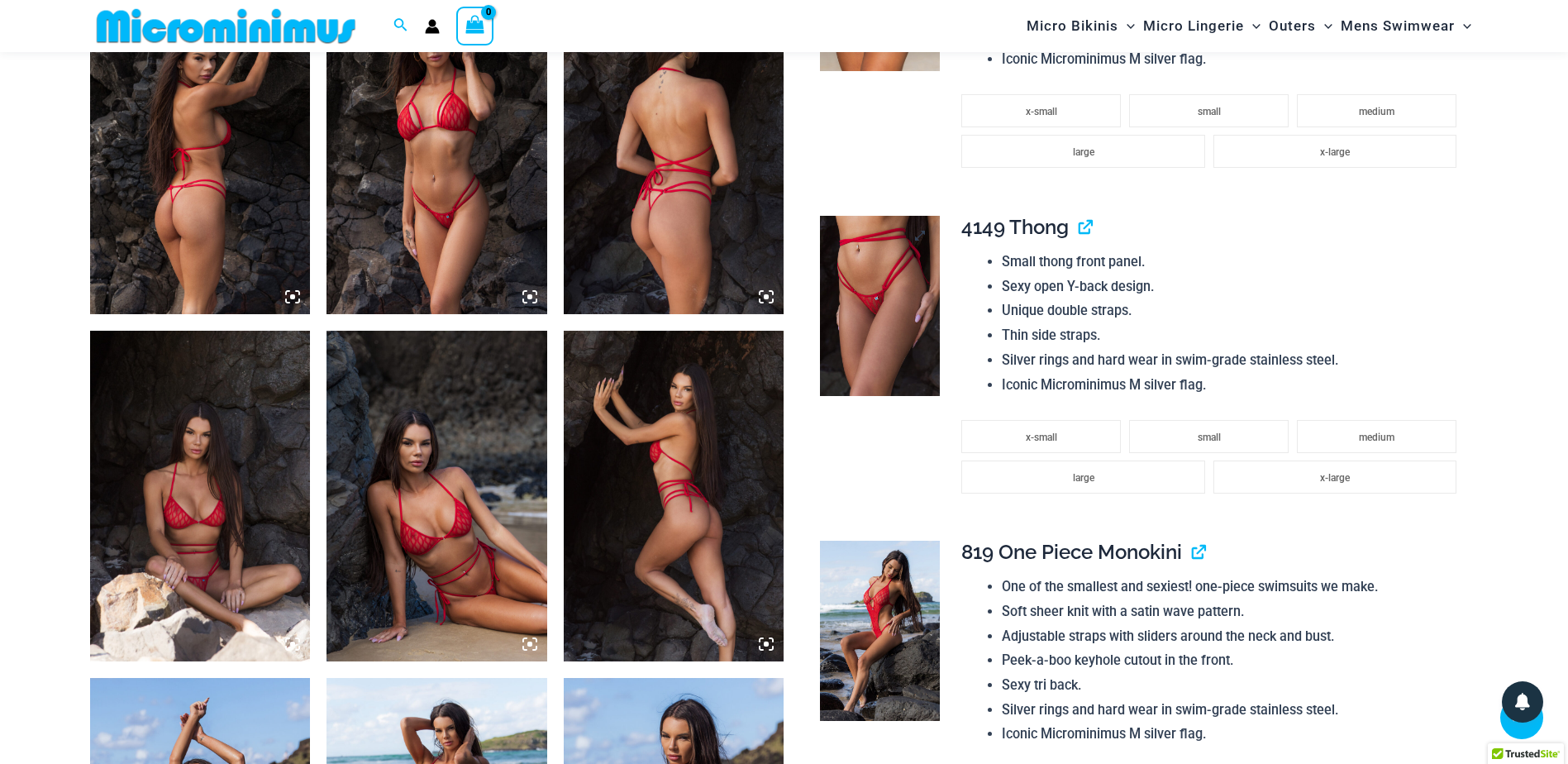
click at [894, 320] on img at bounding box center [880, 306] width 120 height 180
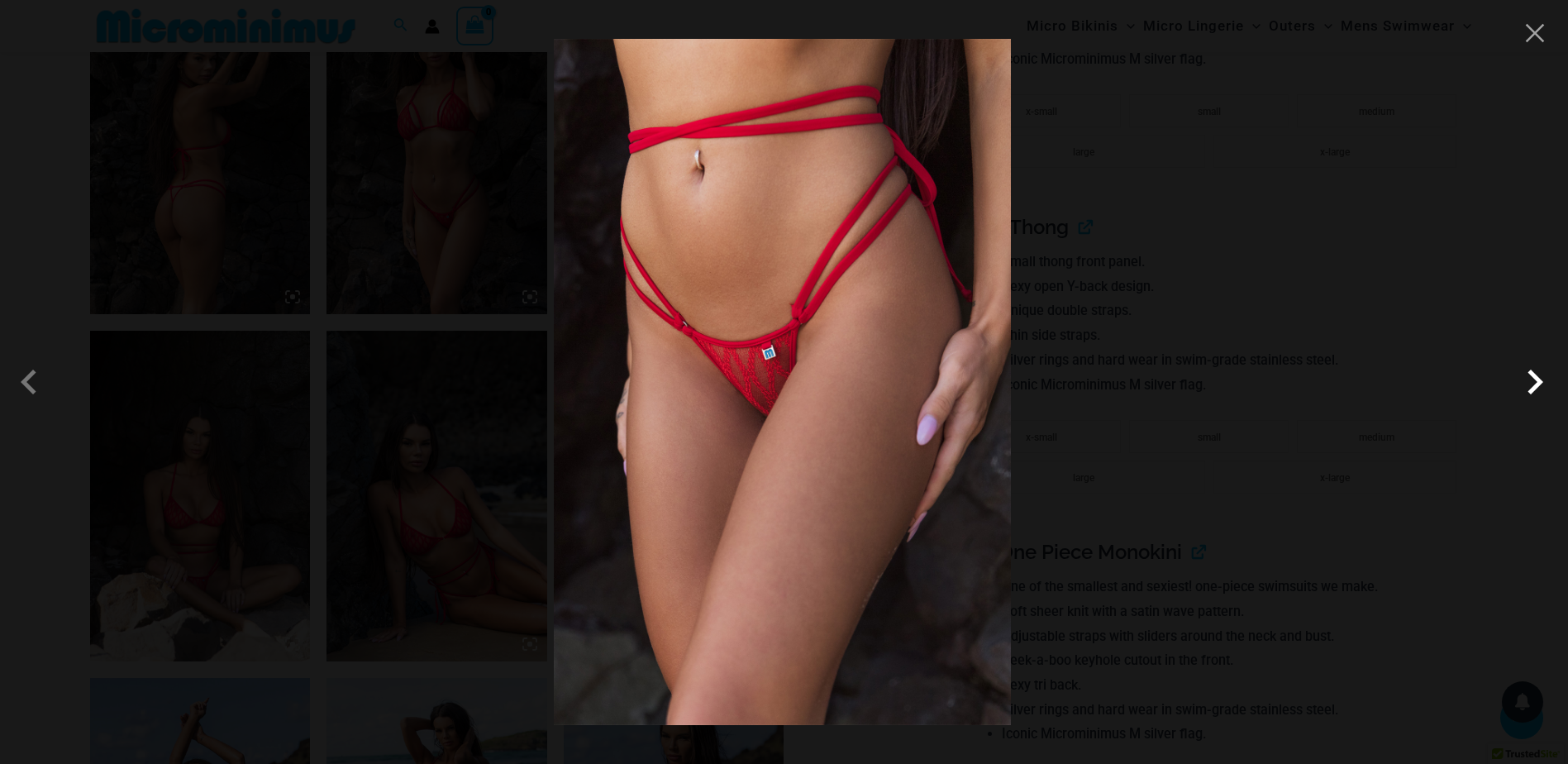
click at [1534, 394] on span at bounding box center [1534, 382] width 50 height 50
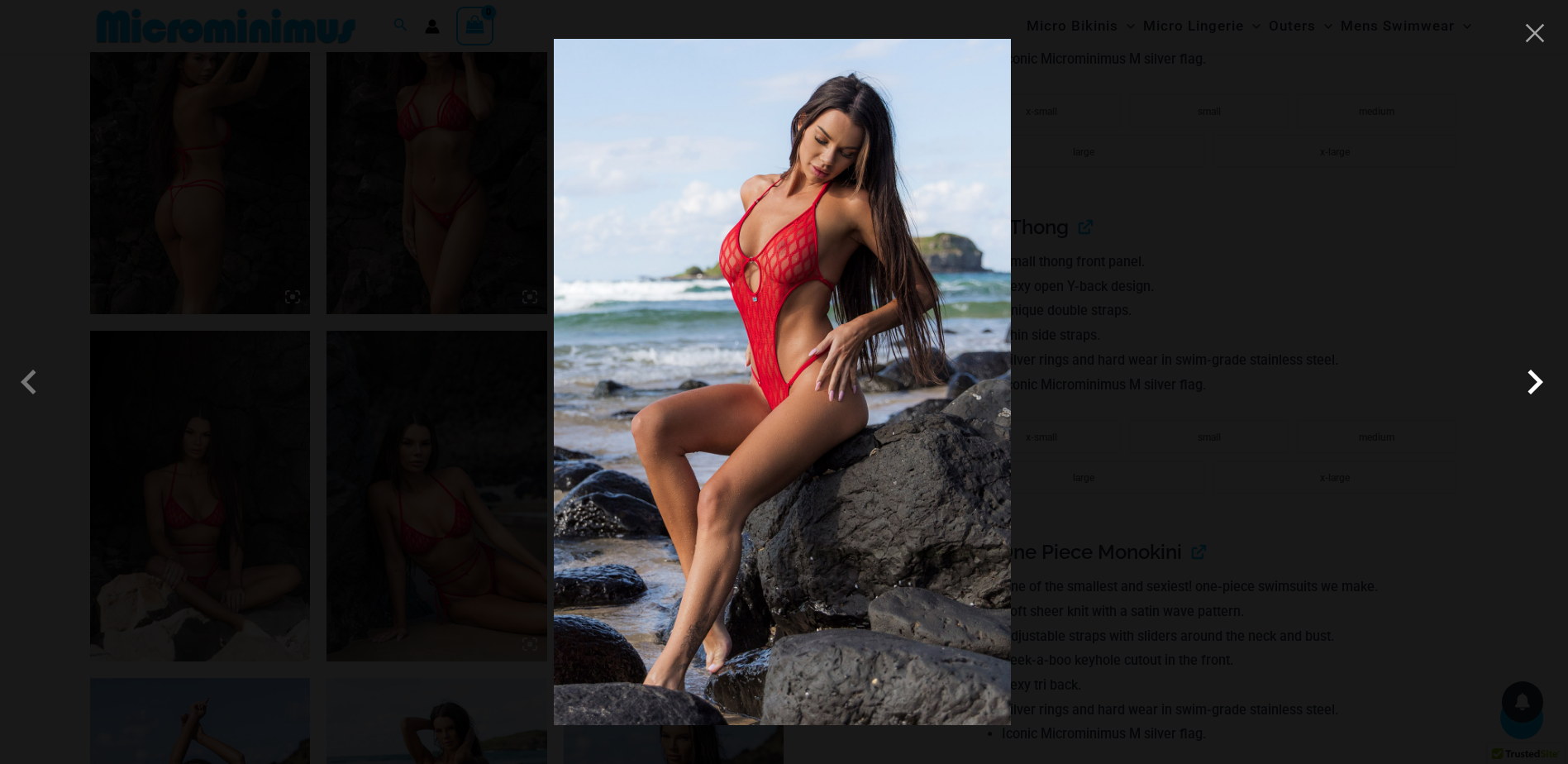
click at [1534, 394] on span at bounding box center [1534, 382] width 50 height 50
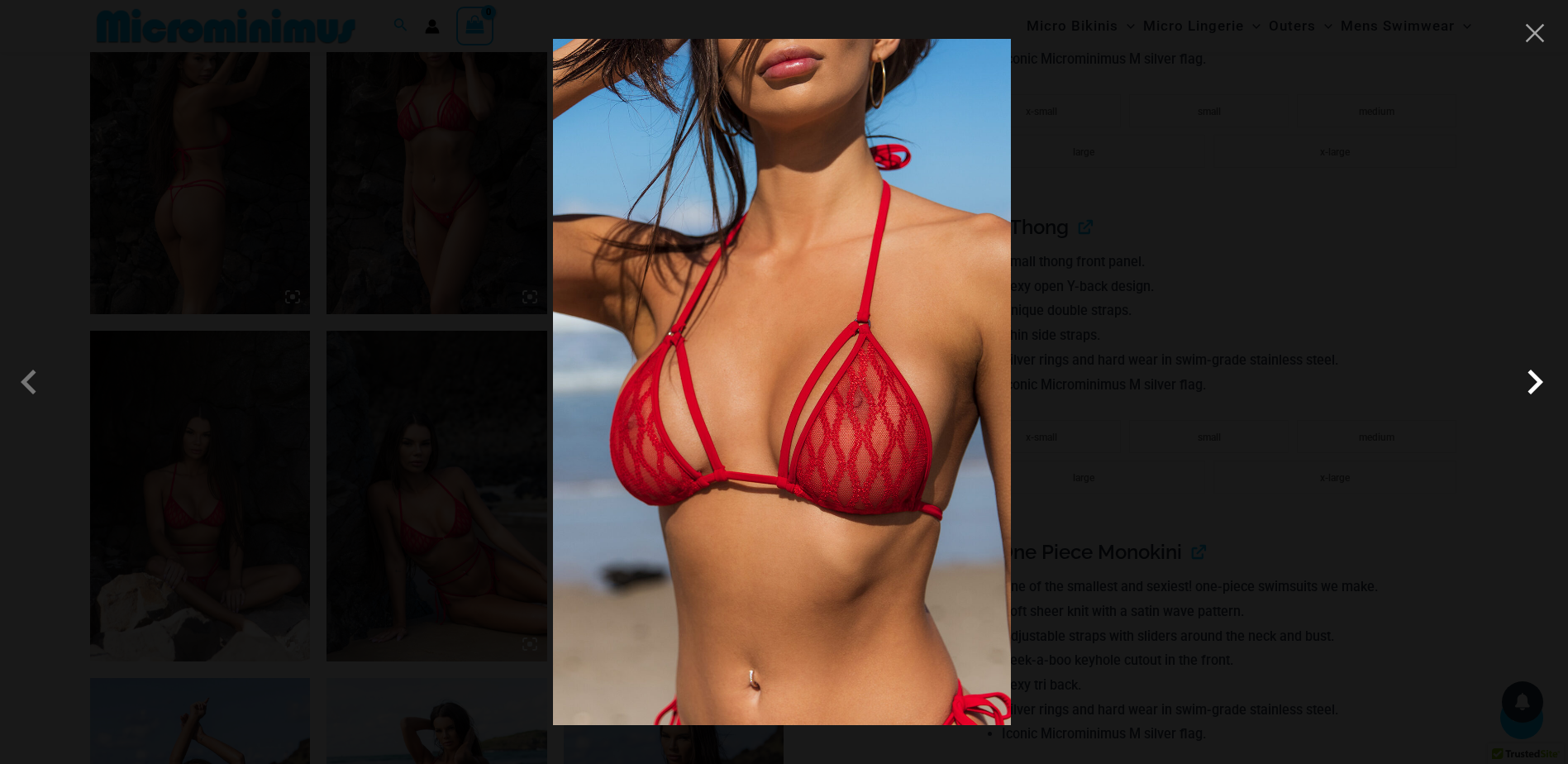
click at [1534, 394] on span at bounding box center [1534, 382] width 50 height 50
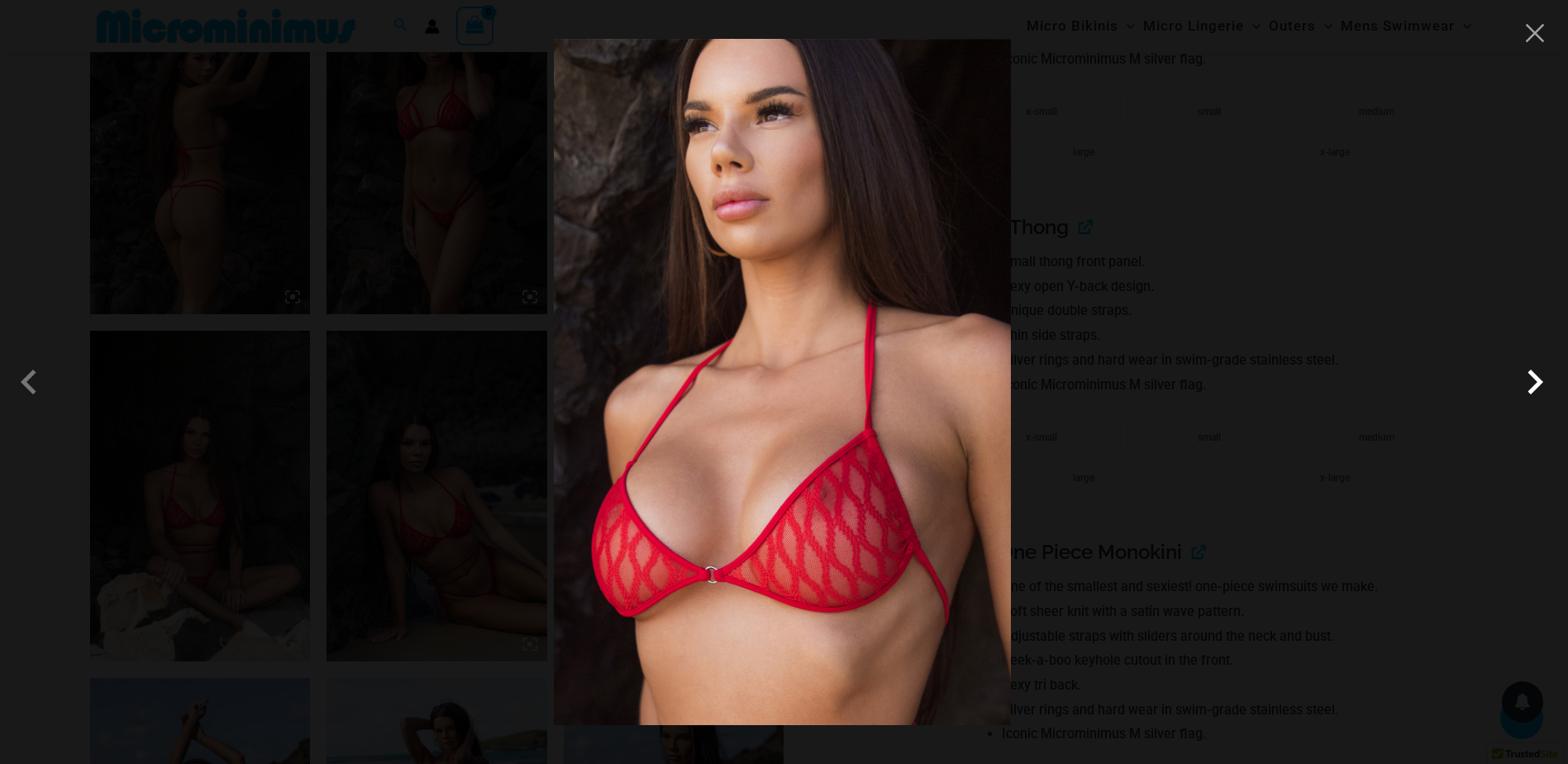
click at [1534, 394] on span at bounding box center [1534, 382] width 50 height 50
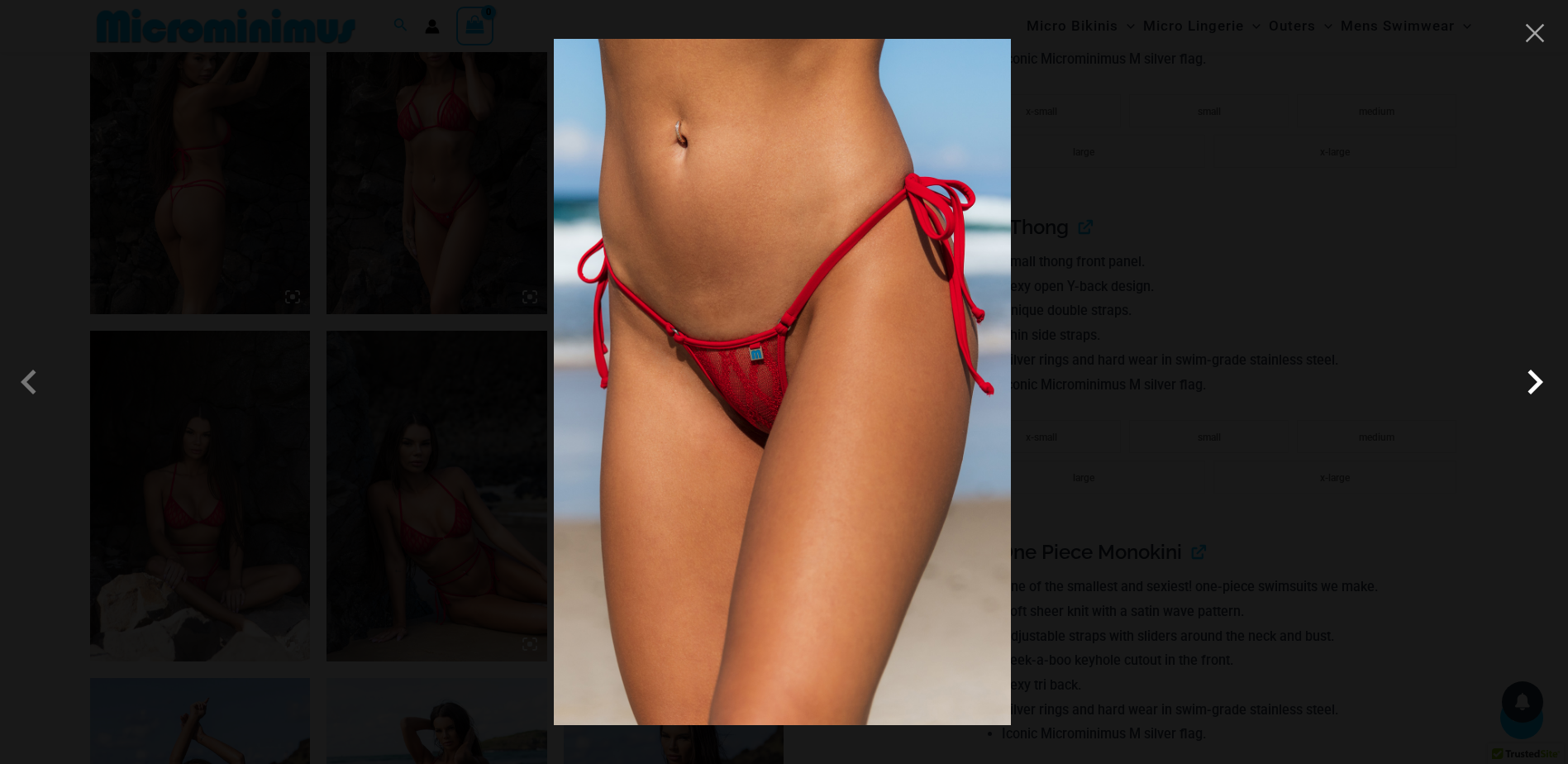
click at [1534, 394] on span at bounding box center [1534, 382] width 50 height 50
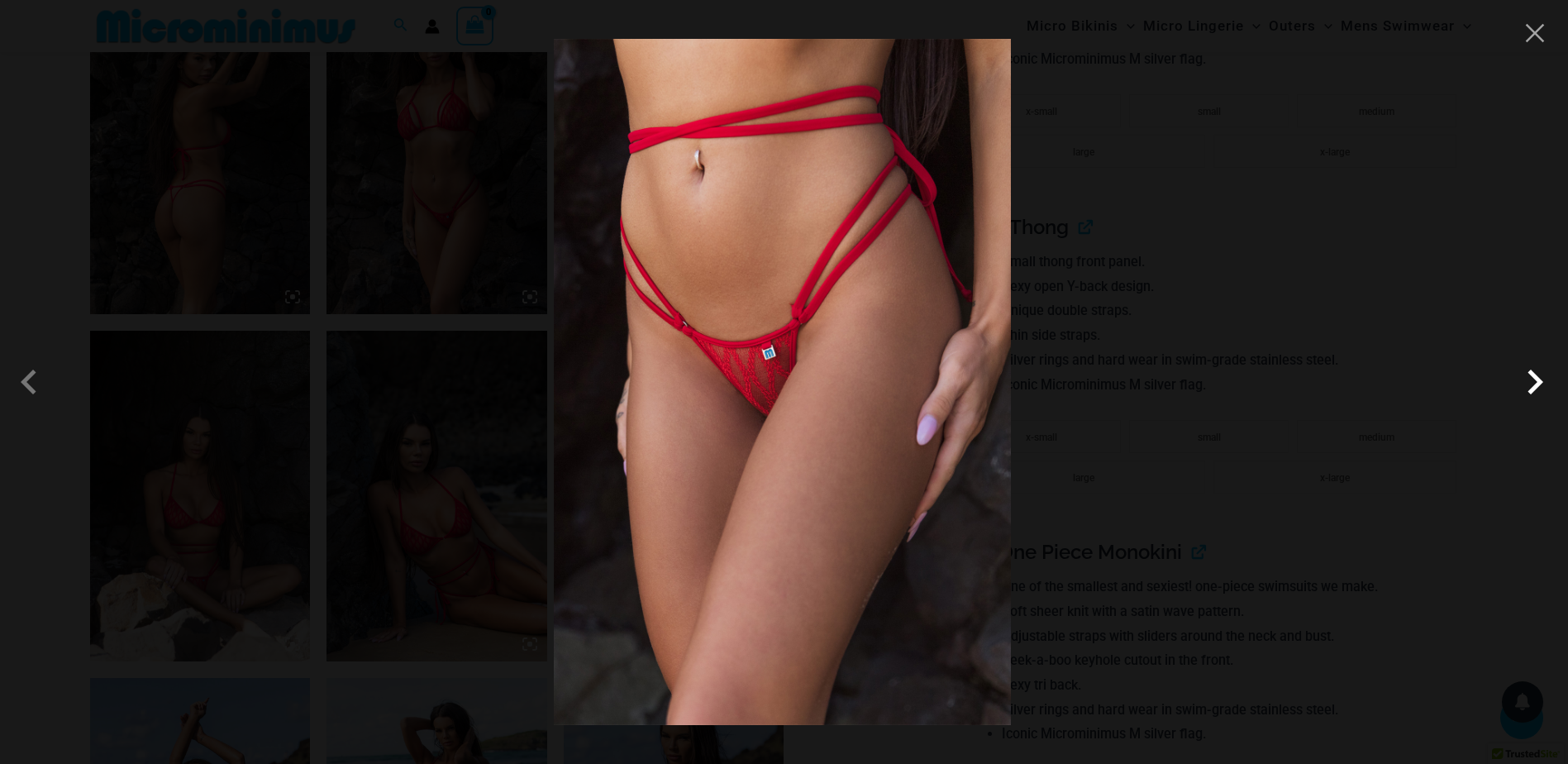
click at [1534, 394] on span at bounding box center [1534, 382] width 50 height 50
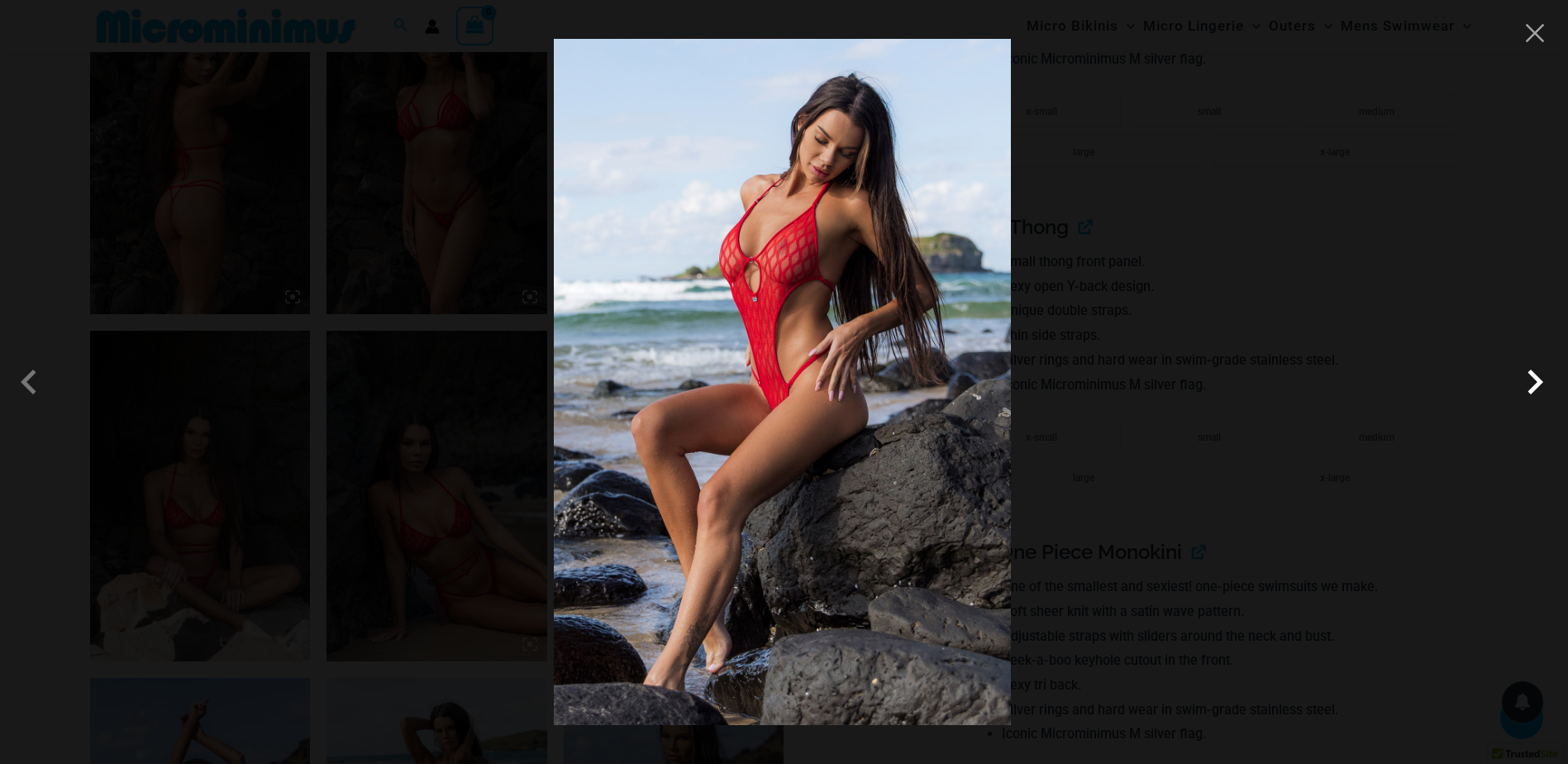
click at [1534, 394] on span at bounding box center [1534, 382] width 50 height 50
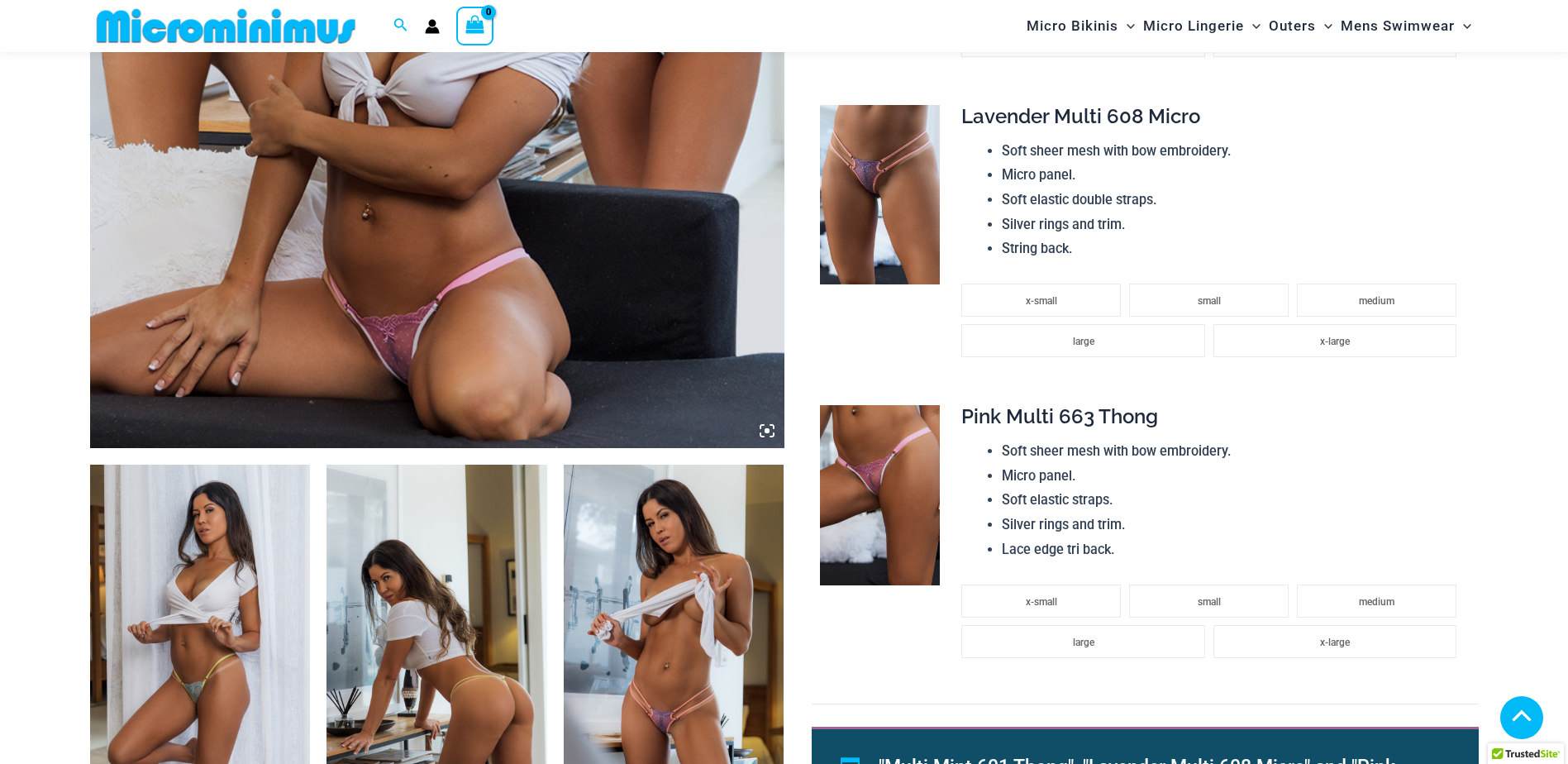
scroll to position [662, 0]
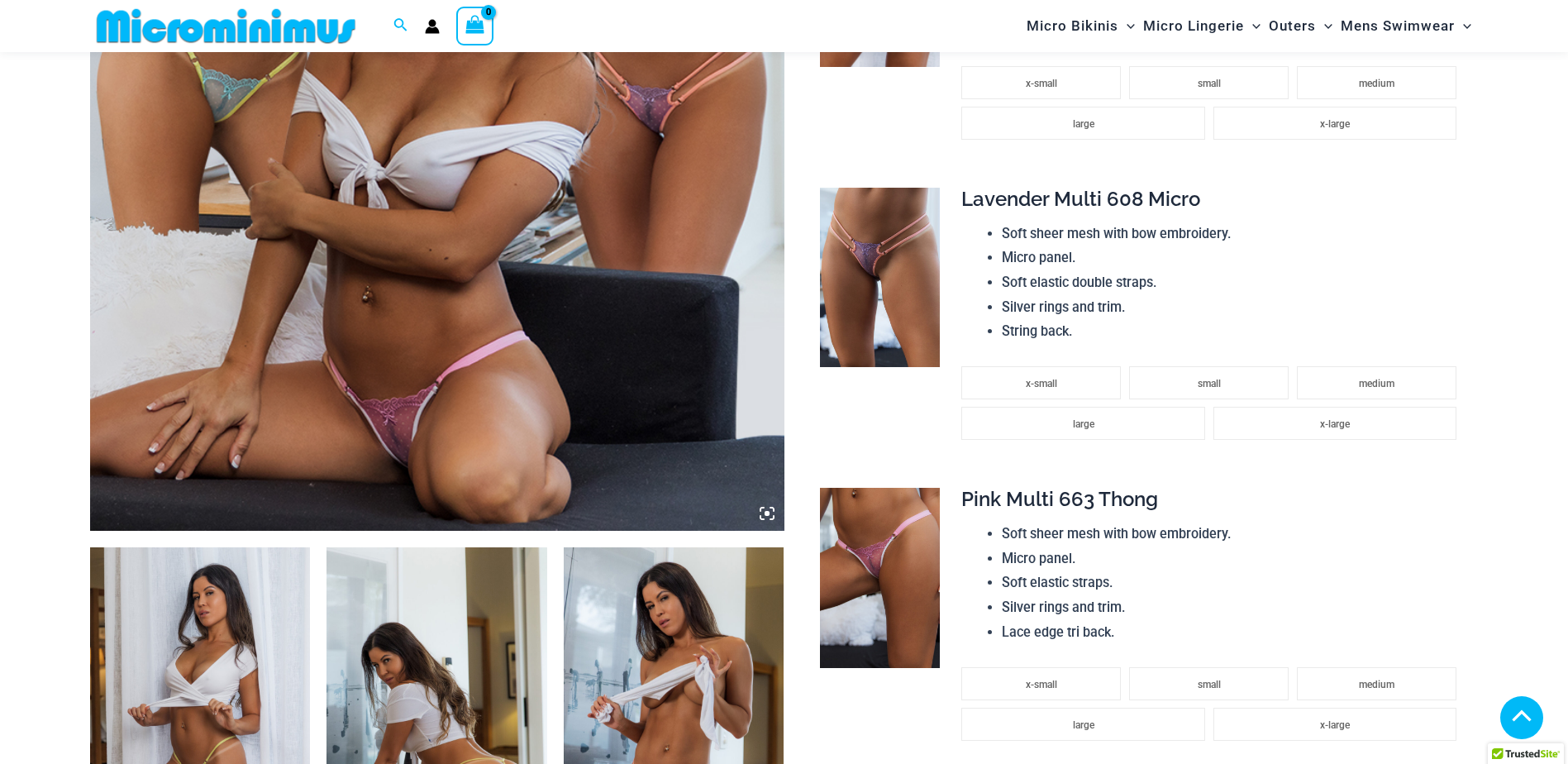
click at [521, 372] on img at bounding box center [437, 10] width 694 height 1042
click at [521, 329] on img at bounding box center [437, 10] width 694 height 1042
click at [896, 292] on img at bounding box center [880, 278] width 120 height 180
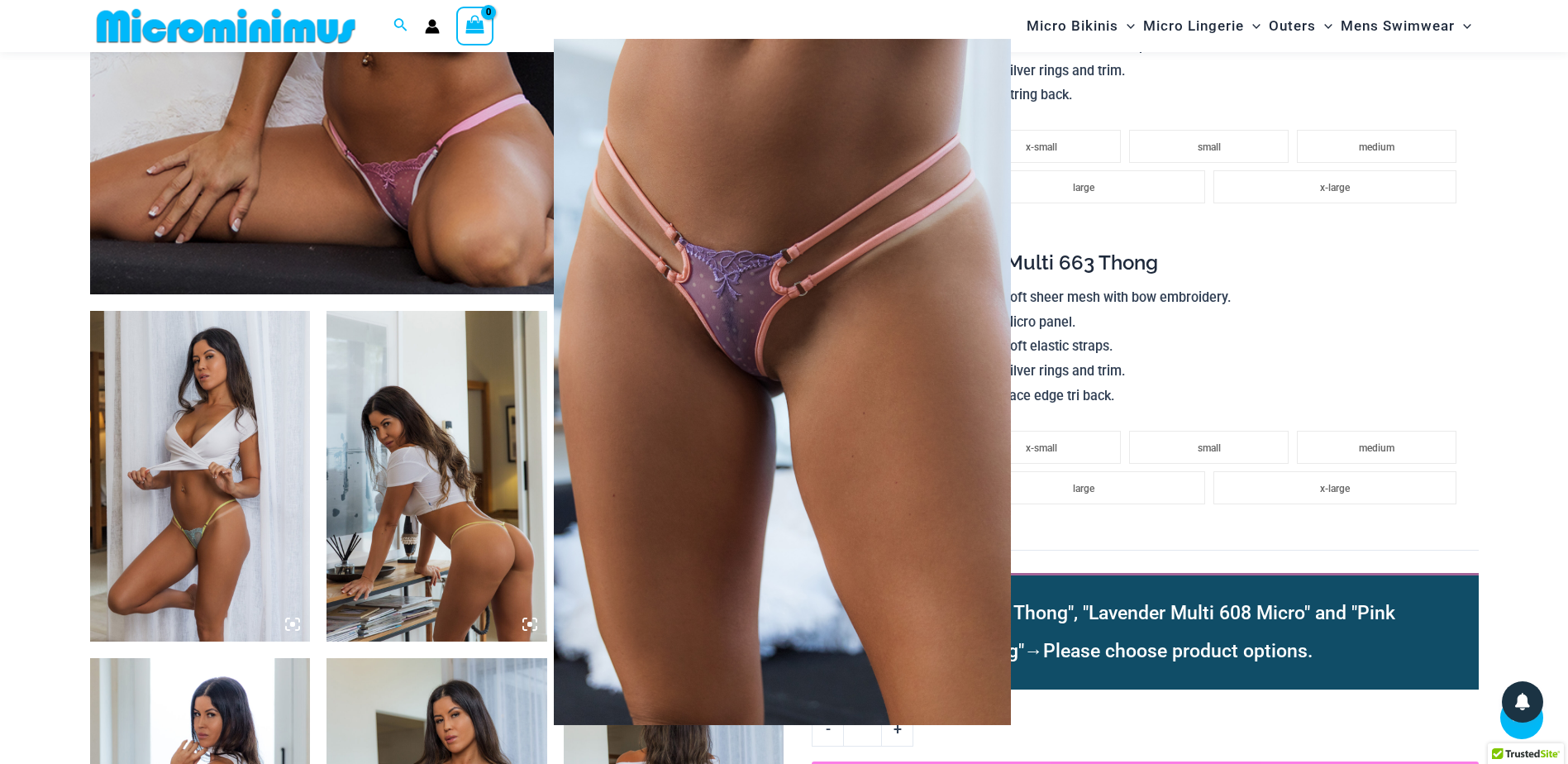
scroll to position [1075, 0]
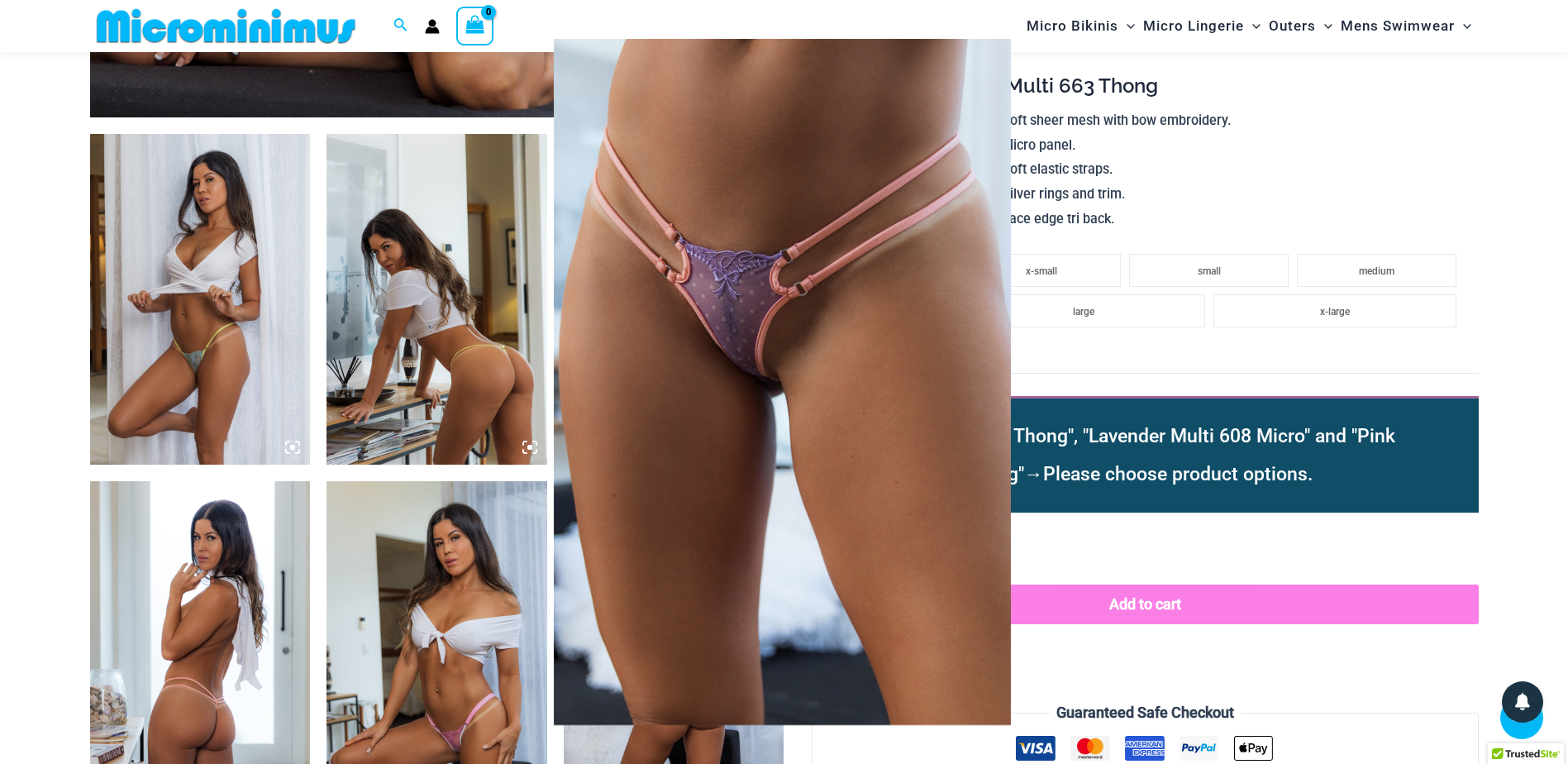
click at [823, 323] on img at bounding box center [782, 381] width 457 height 686
click at [176, 295] on div at bounding box center [784, 382] width 1568 height 764
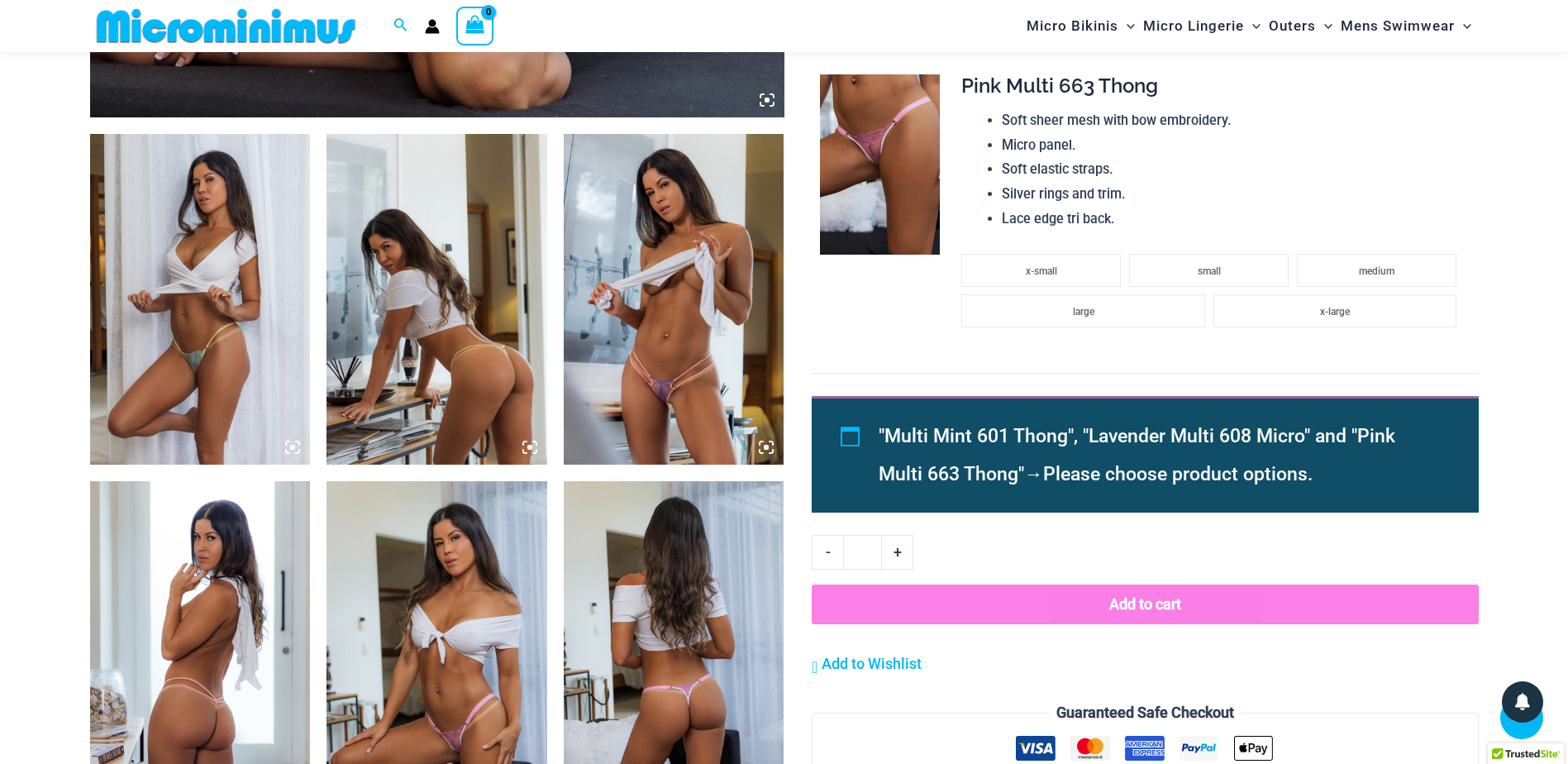
click at [209, 279] on img at bounding box center [200, 299] width 221 height 330
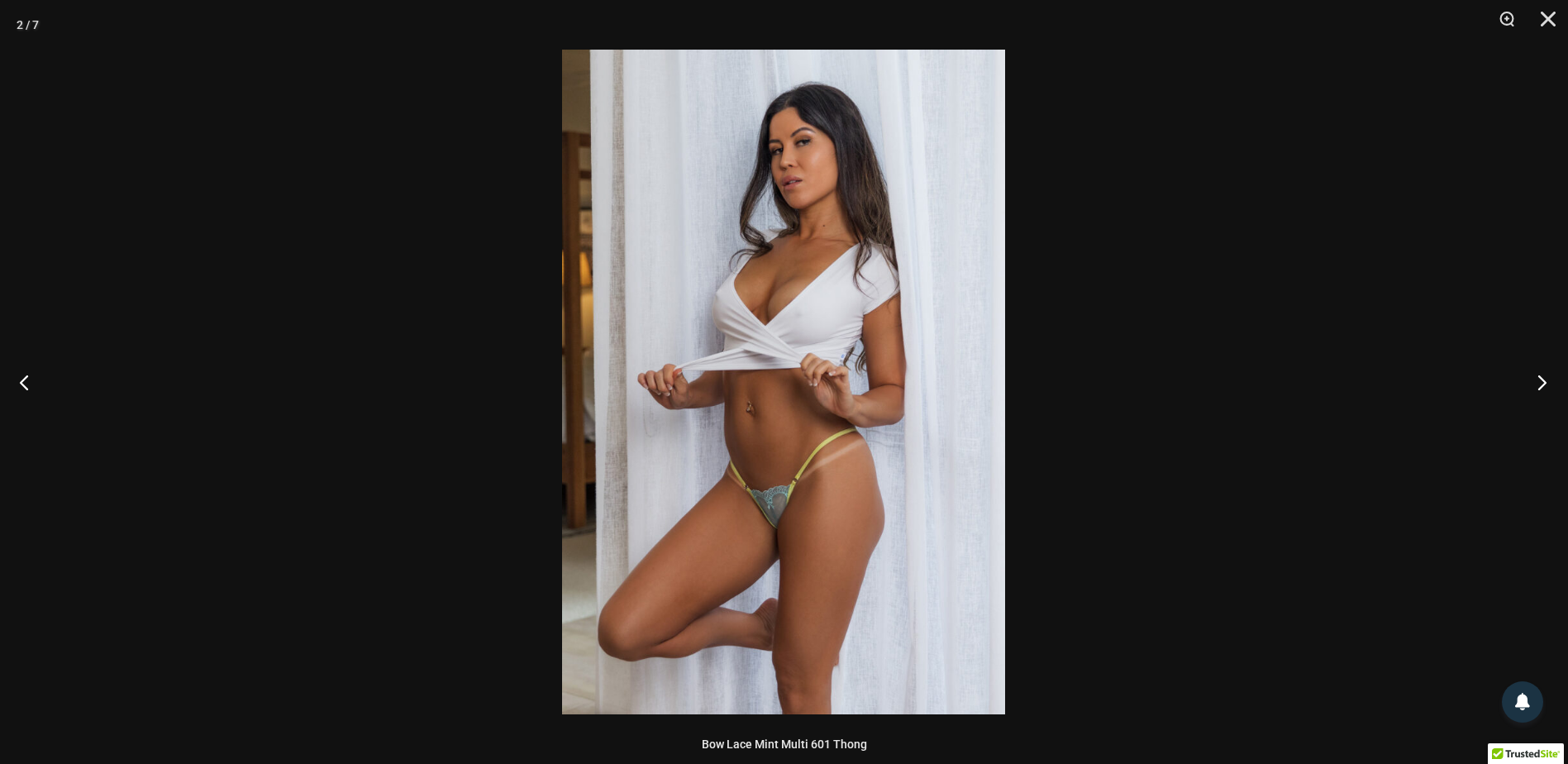
click at [1534, 384] on button "Next" at bounding box center [1537, 382] width 62 height 83
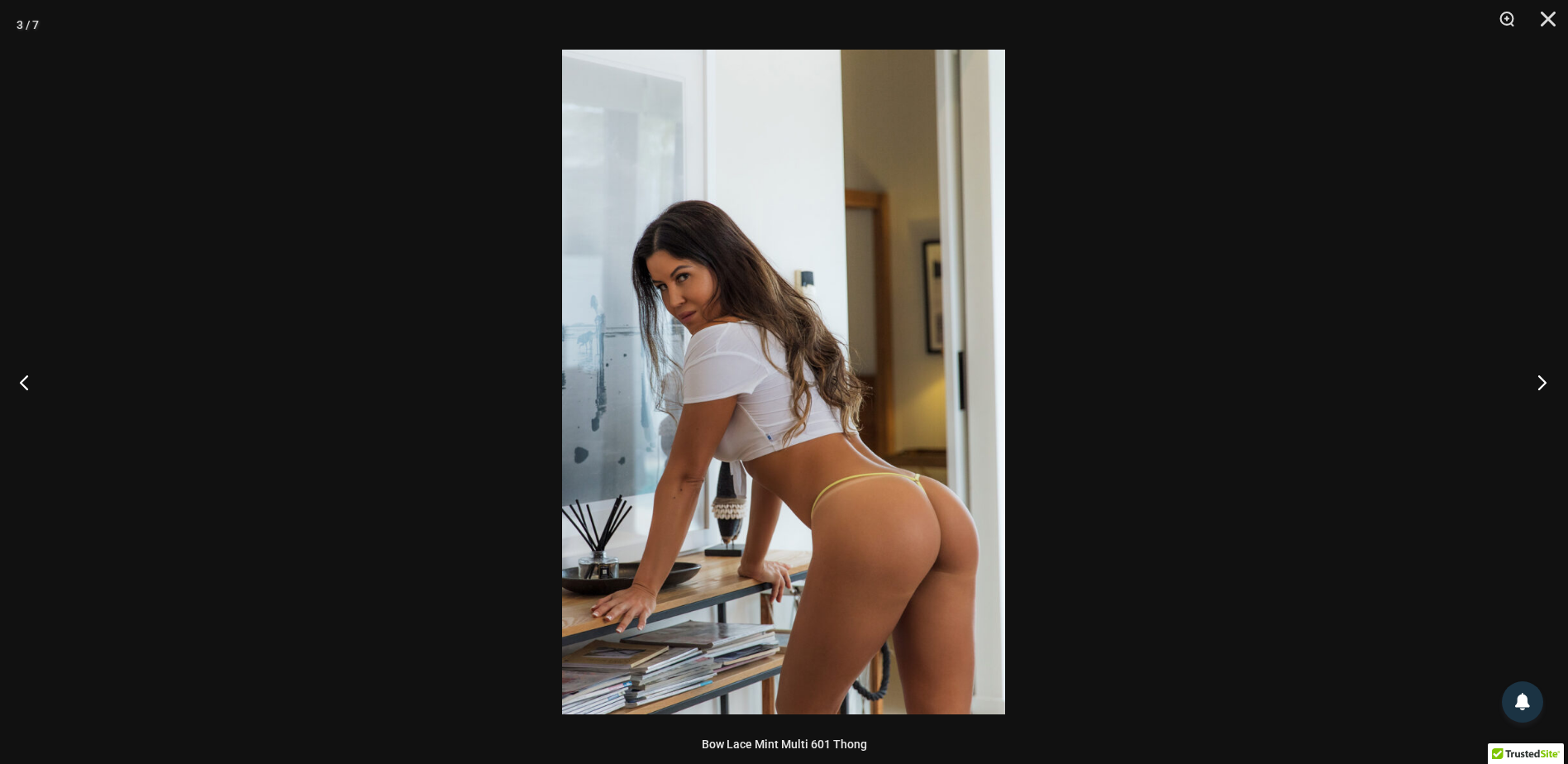
click at [1534, 384] on button "Next" at bounding box center [1537, 382] width 62 height 83
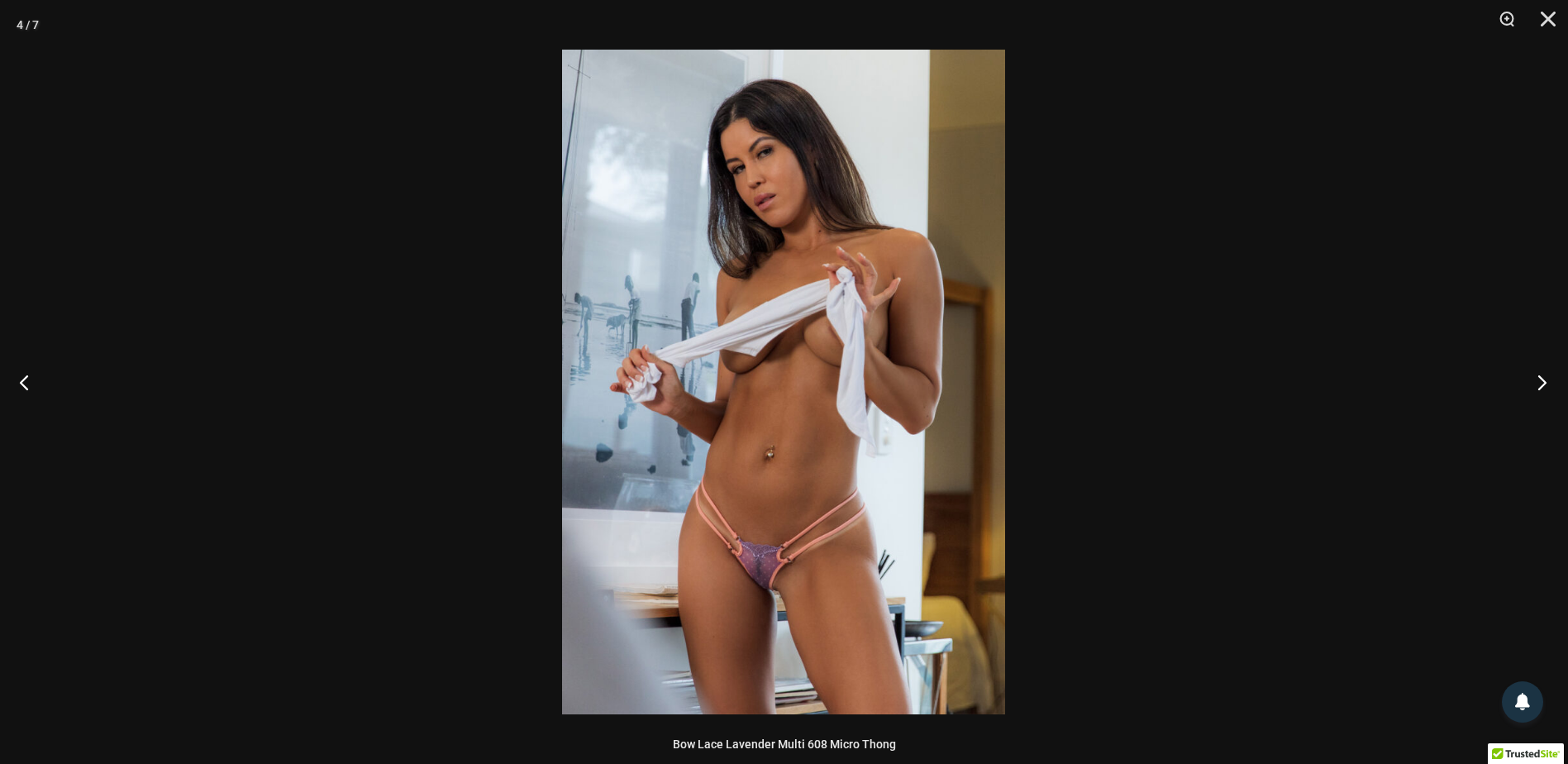
click at [1534, 384] on button "Next" at bounding box center [1537, 382] width 62 height 83
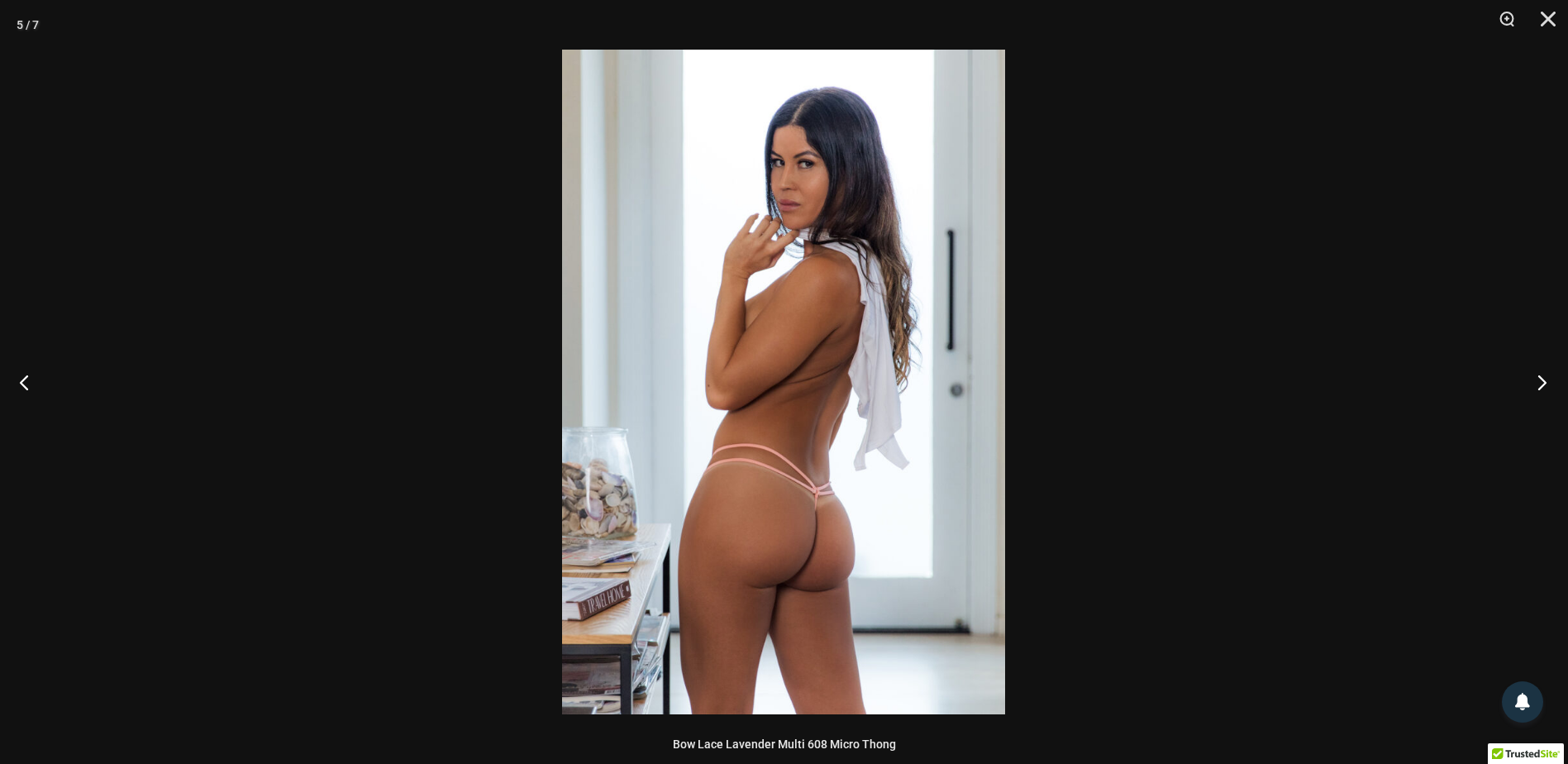
click at [1534, 384] on button "Next" at bounding box center [1537, 382] width 62 height 83
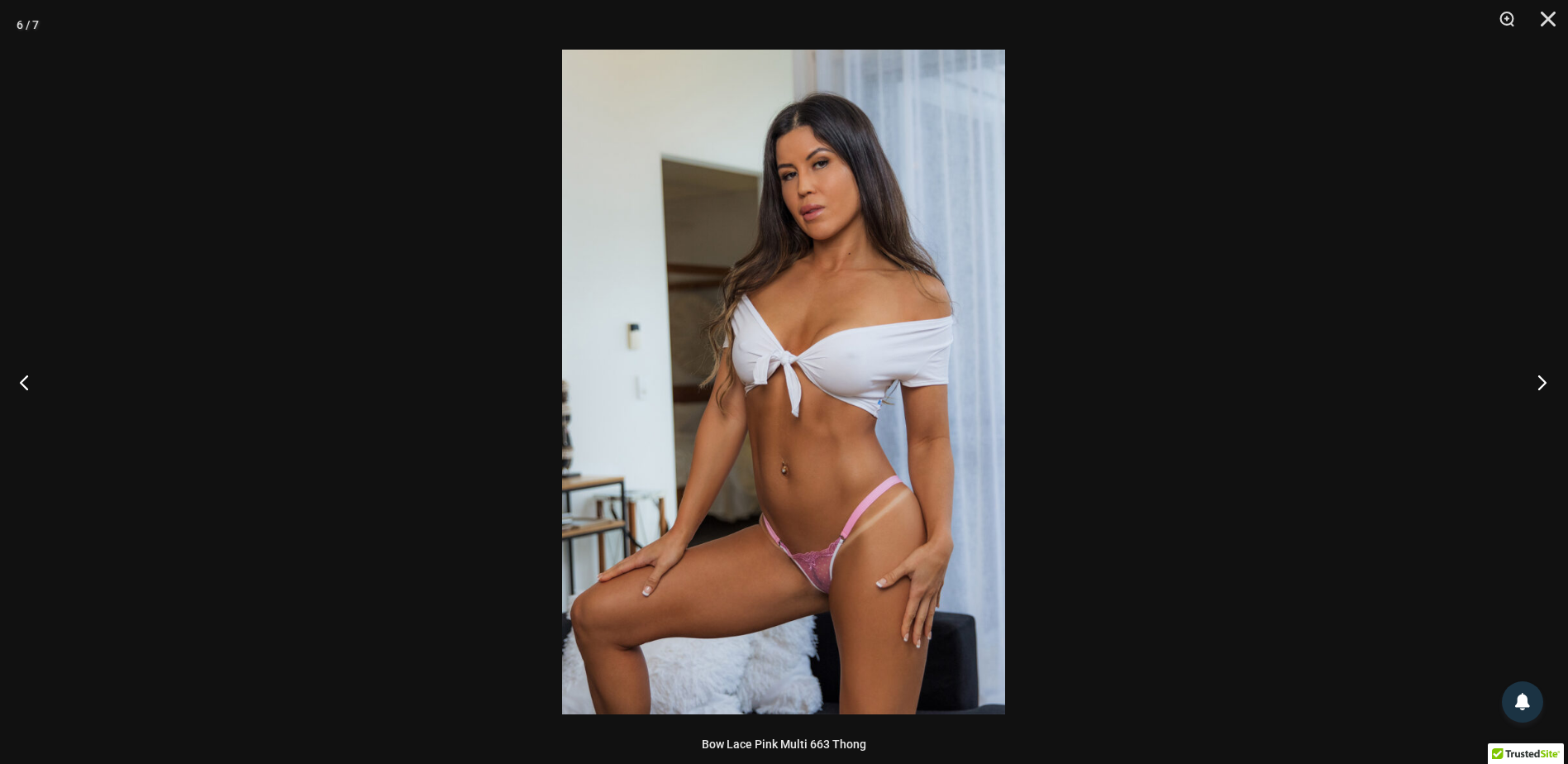
click at [1534, 384] on button "Next" at bounding box center [1537, 382] width 62 height 83
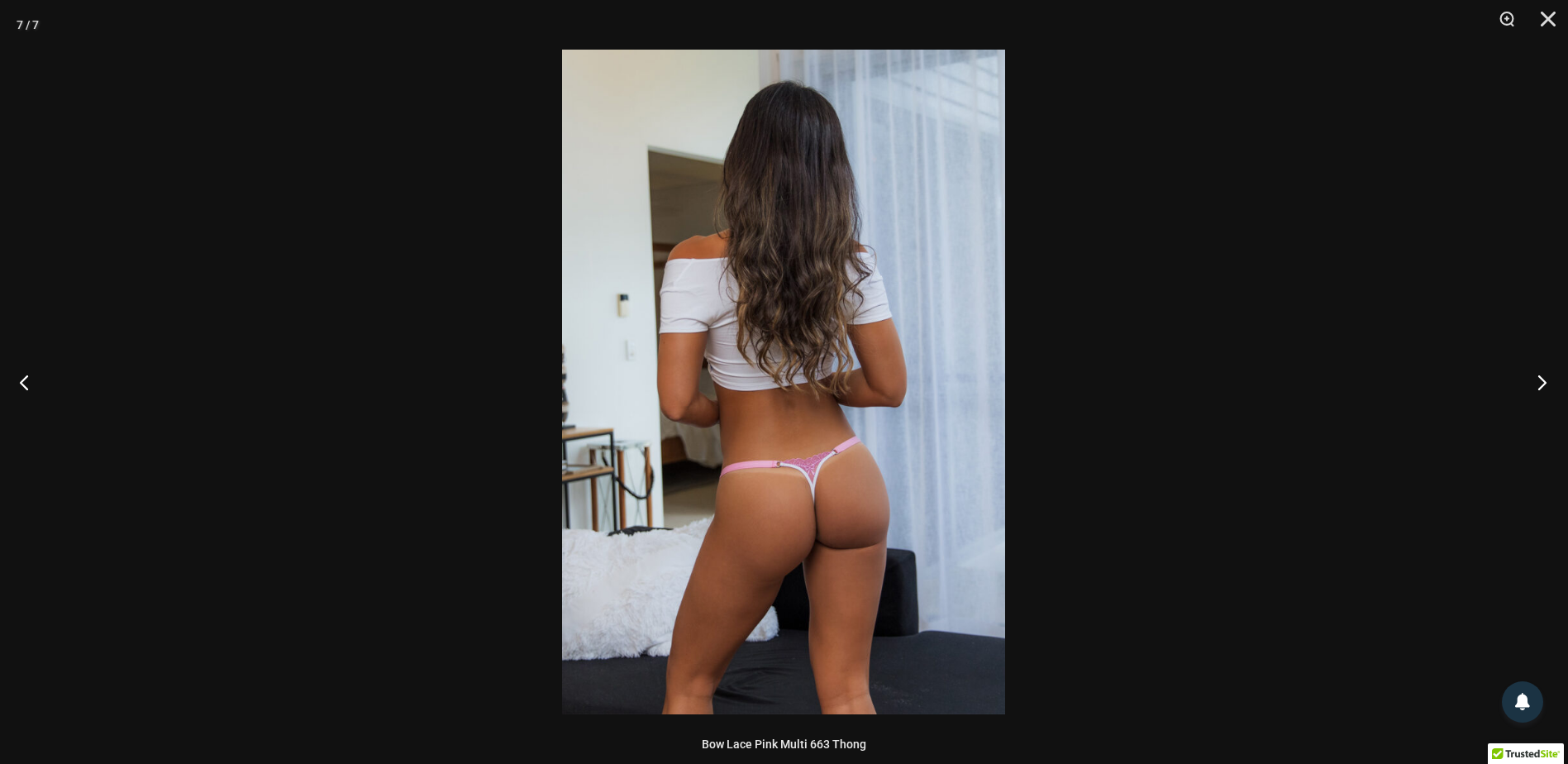
click at [1534, 384] on button "Next" at bounding box center [1537, 382] width 62 height 83
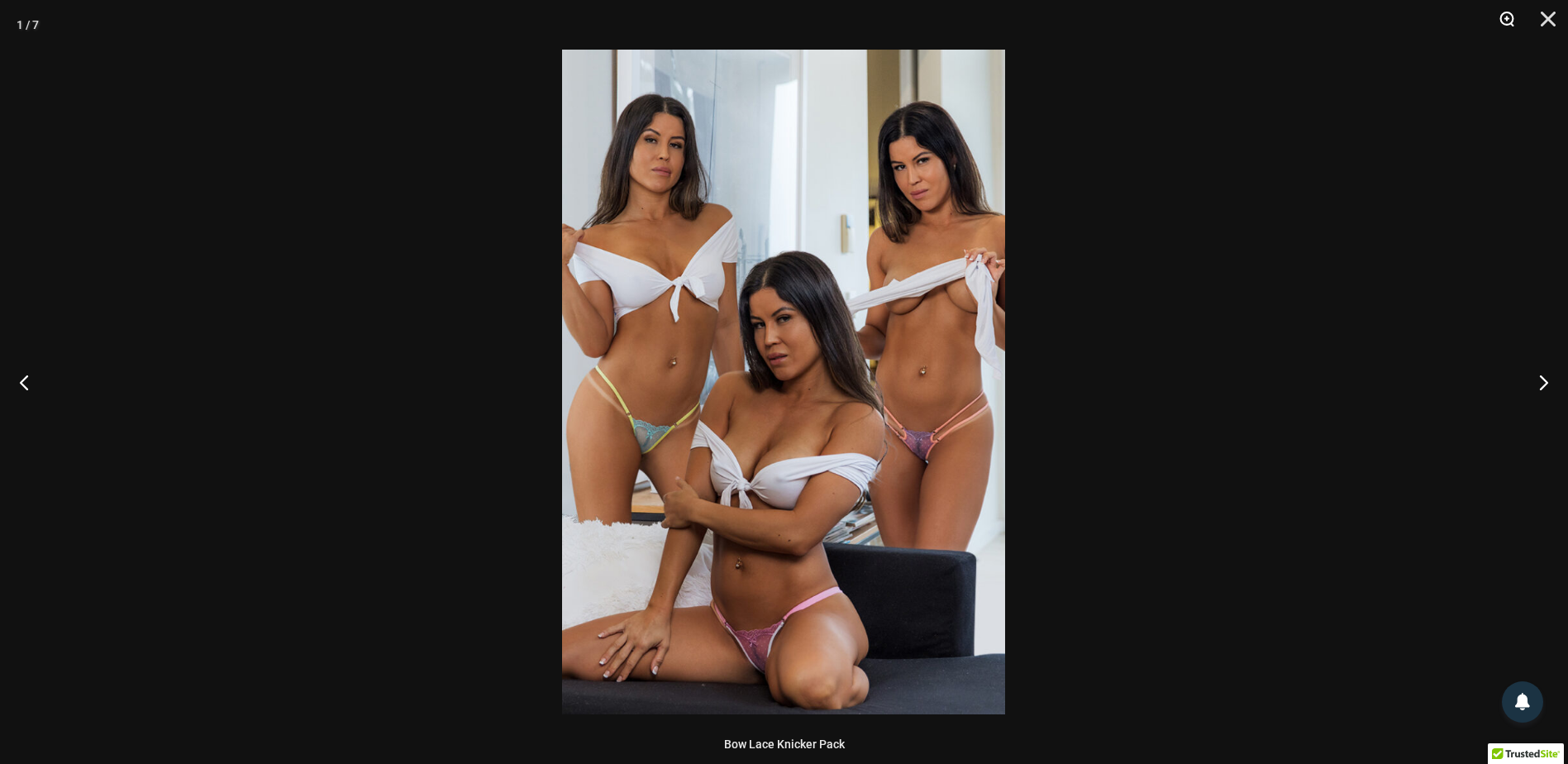
click at [1506, 12] on button "Zoom" at bounding box center [1501, 24] width 41 height 50
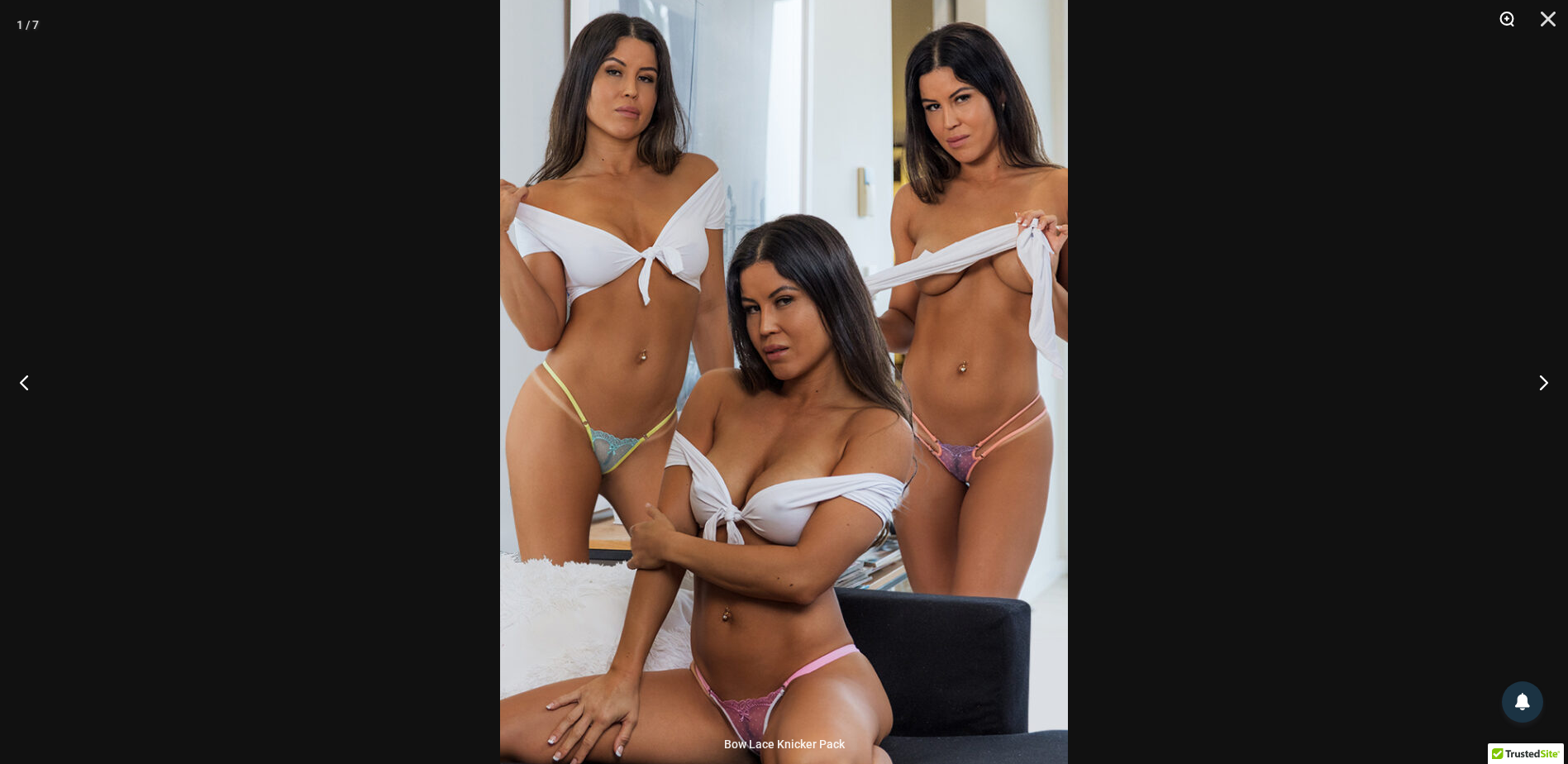
click at [1506, 17] on button "Zoom" at bounding box center [1501, 24] width 41 height 50
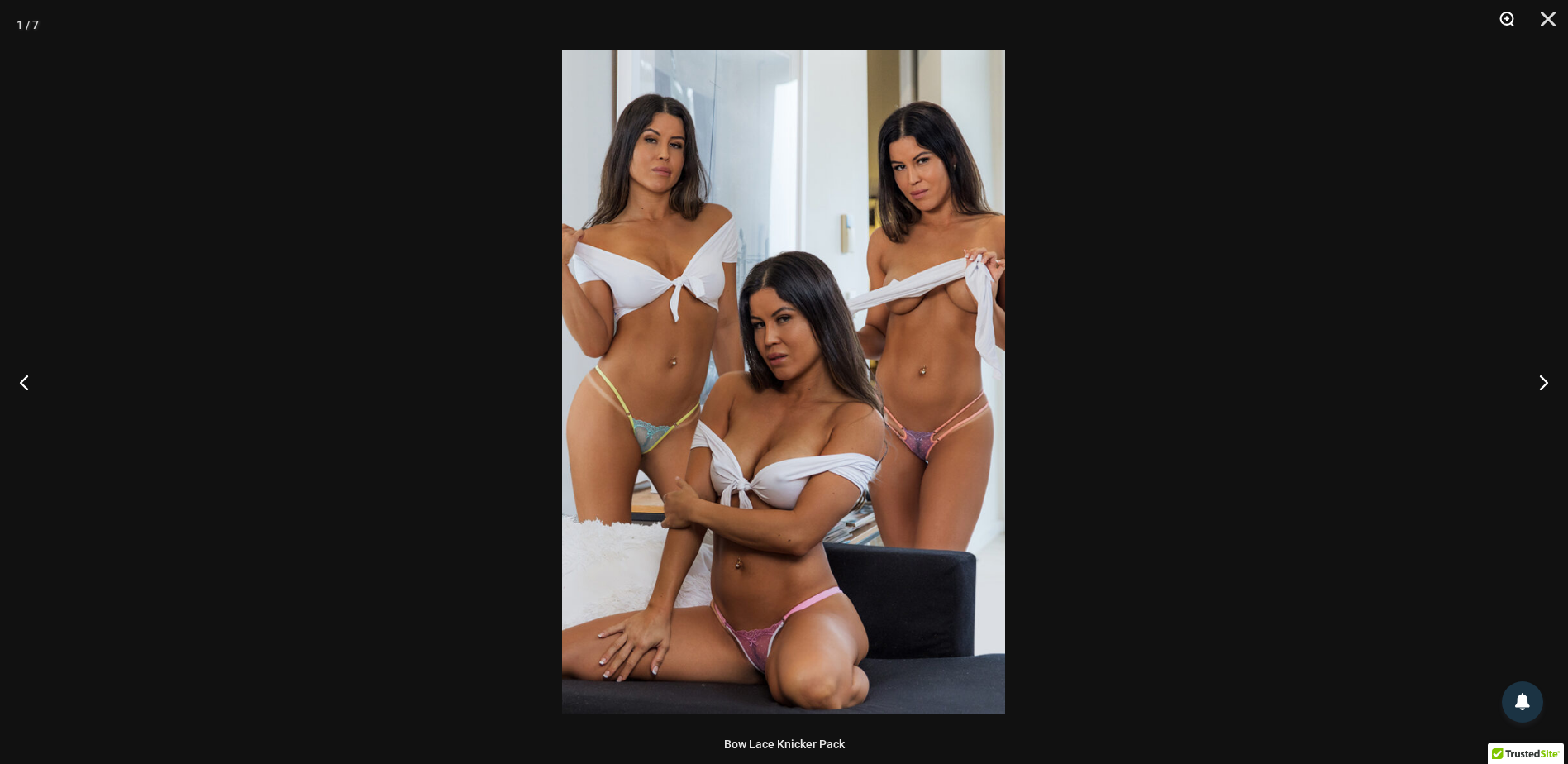
click at [1505, 20] on button "Zoom" at bounding box center [1501, 24] width 41 height 50
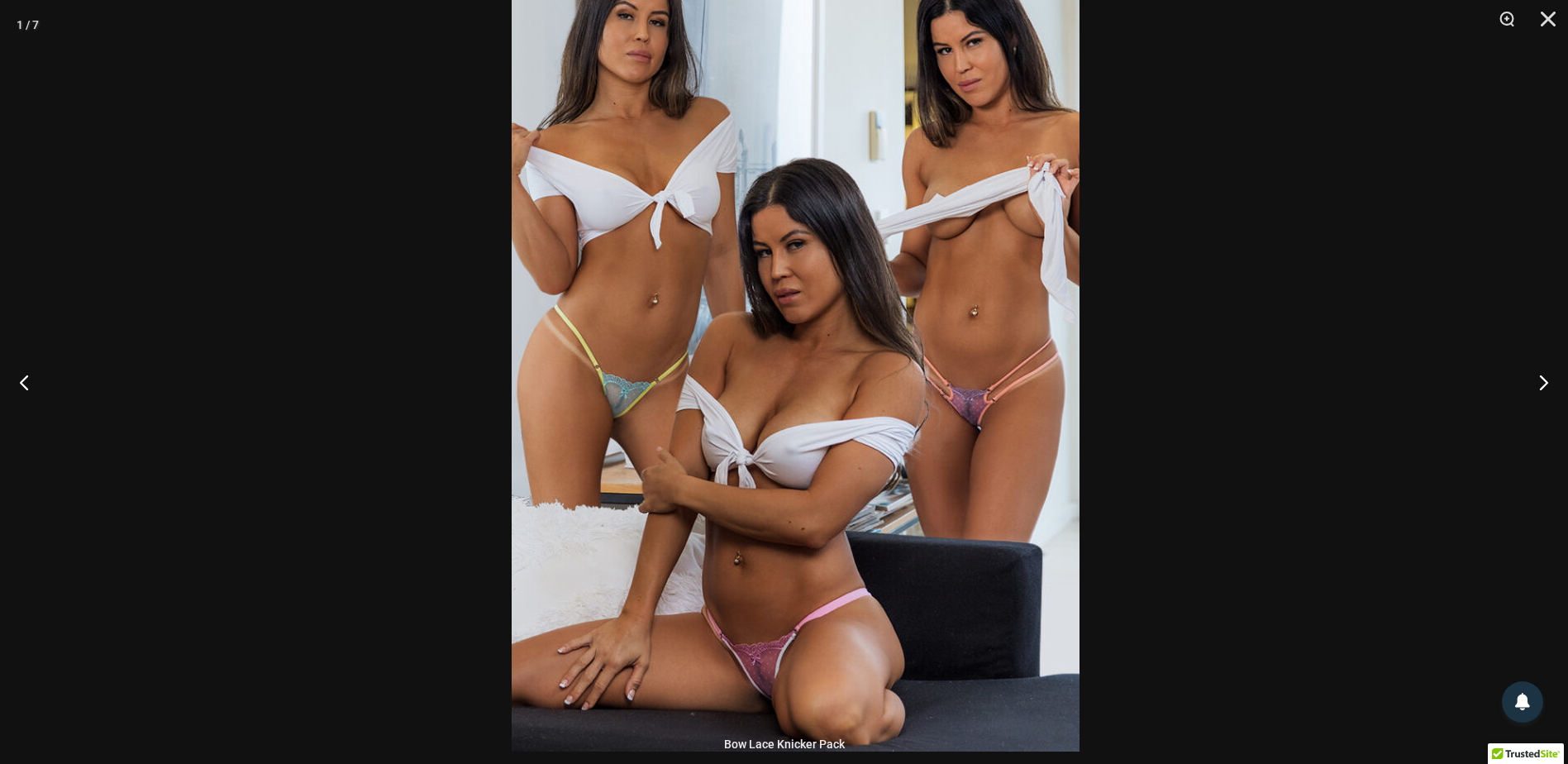
click at [763, 639] on img at bounding box center [795, 325] width 568 height 851
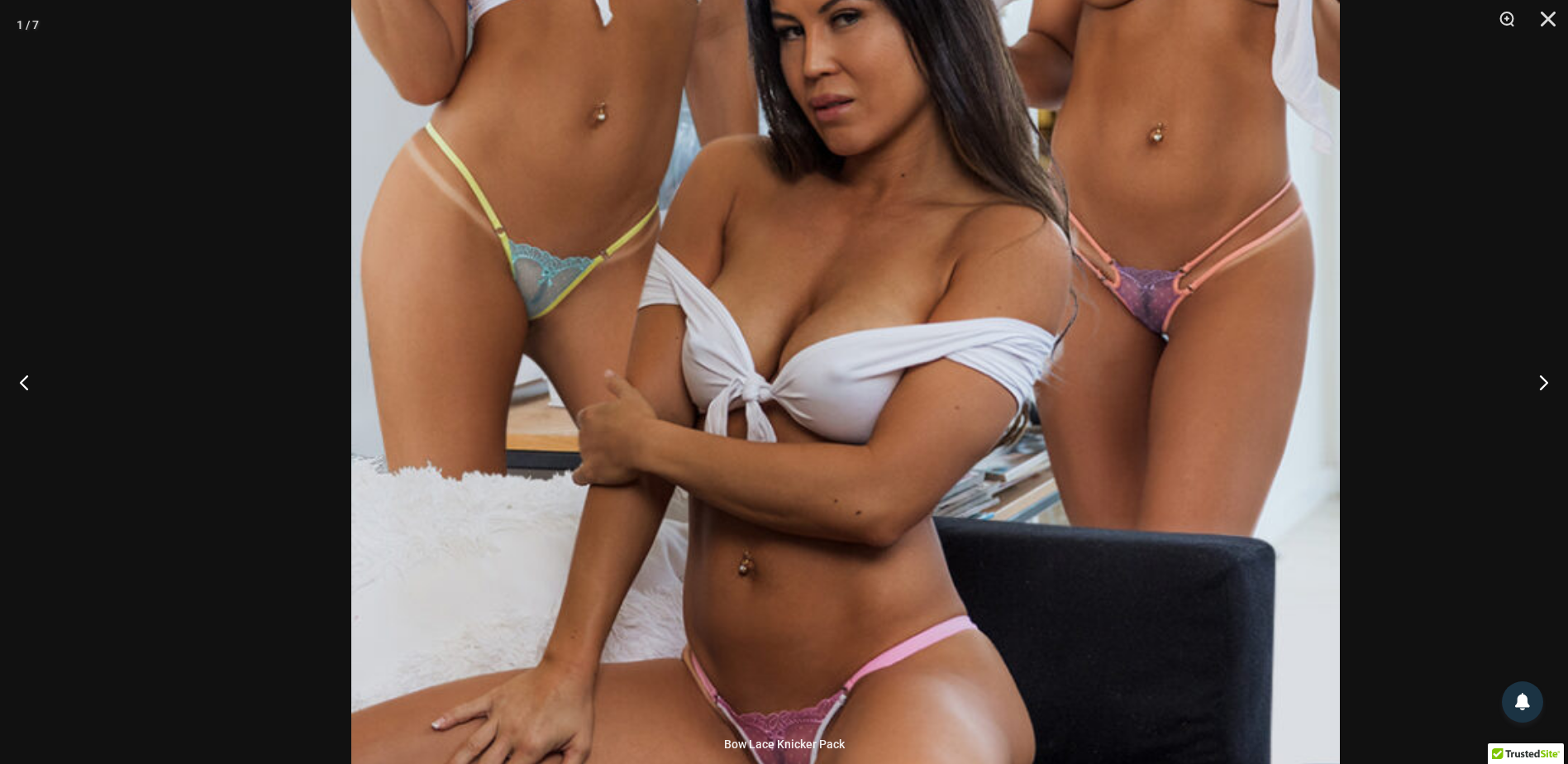
click at [890, 164] on img at bounding box center [845, 159] width 989 height 1482
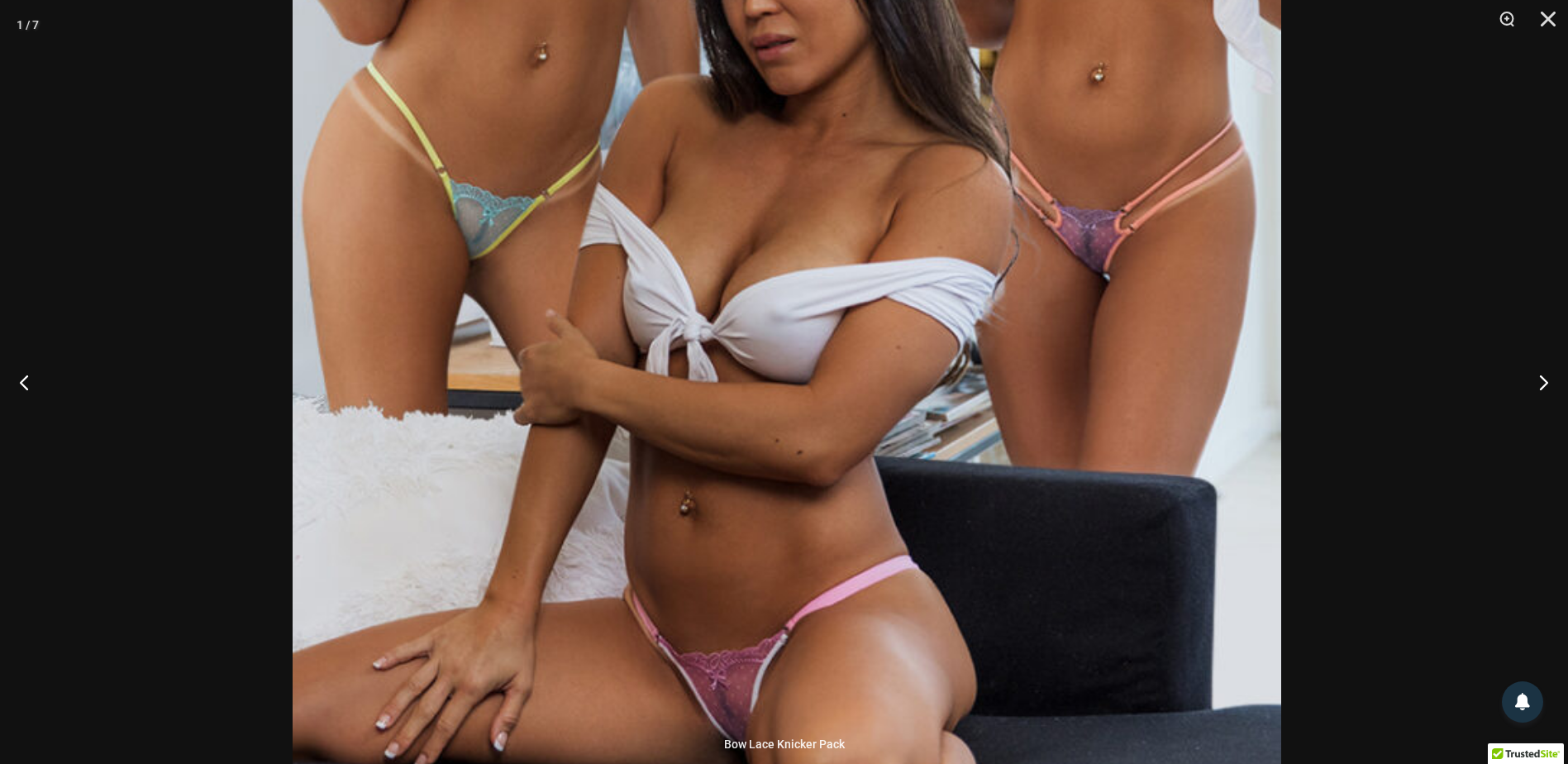
click at [982, 408] on img at bounding box center [787, 99] width 989 height 1482
